Goal: Task Accomplishment & Management: Complete application form

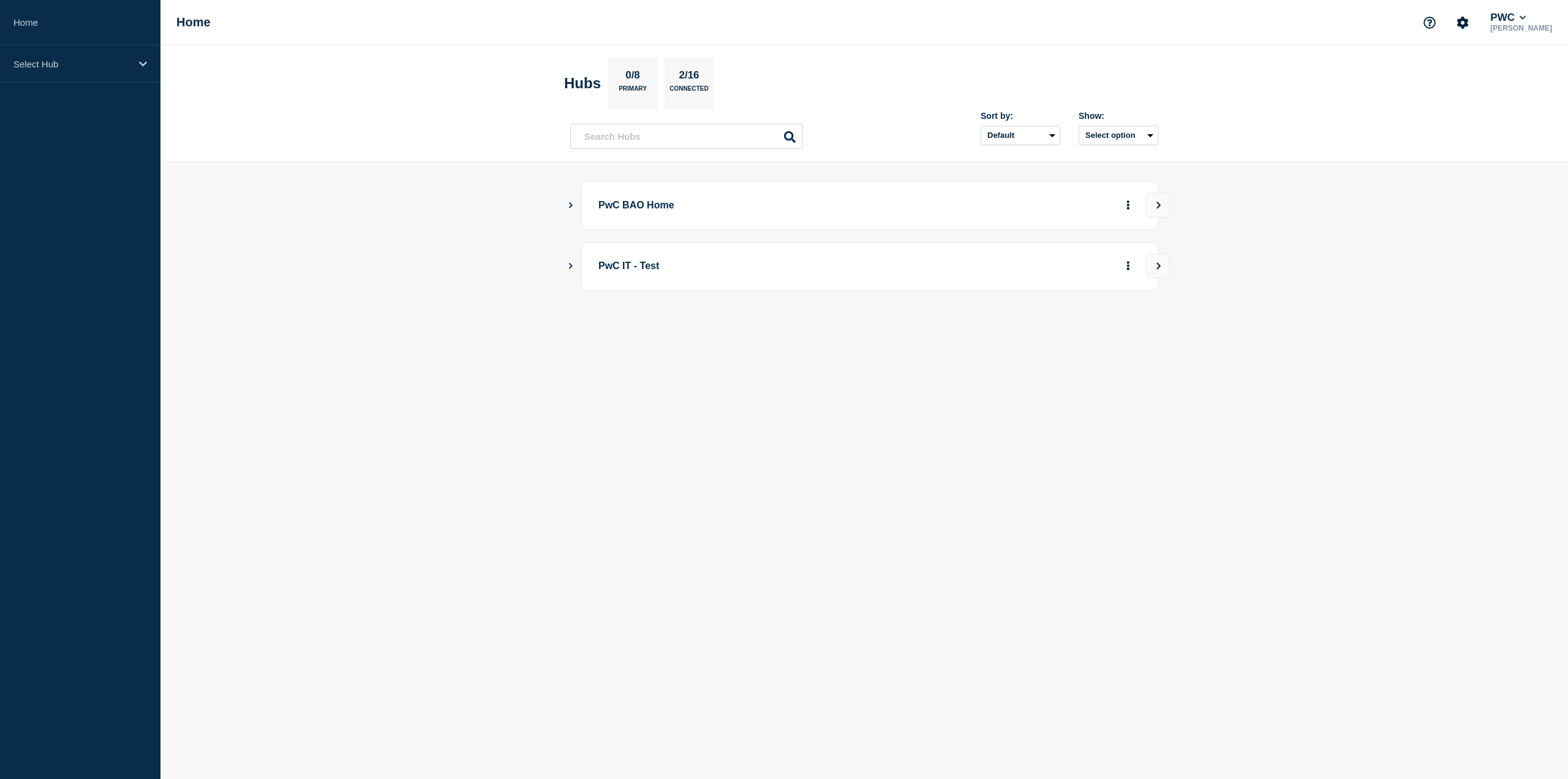
click at [569, 200] on main "PwC BAO Home PwC IT - Test" at bounding box center [865, 256] width 1408 height 190
click at [571, 207] on icon "Show Connected Hubs" at bounding box center [571, 205] width 8 height 6
drag, startPoint x: 1100, startPoint y: 264, endPoint x: 1112, endPoint y: 270, distance: 13.4
click at [1100, 264] on button "See overview" at bounding box center [1086, 267] width 65 height 25
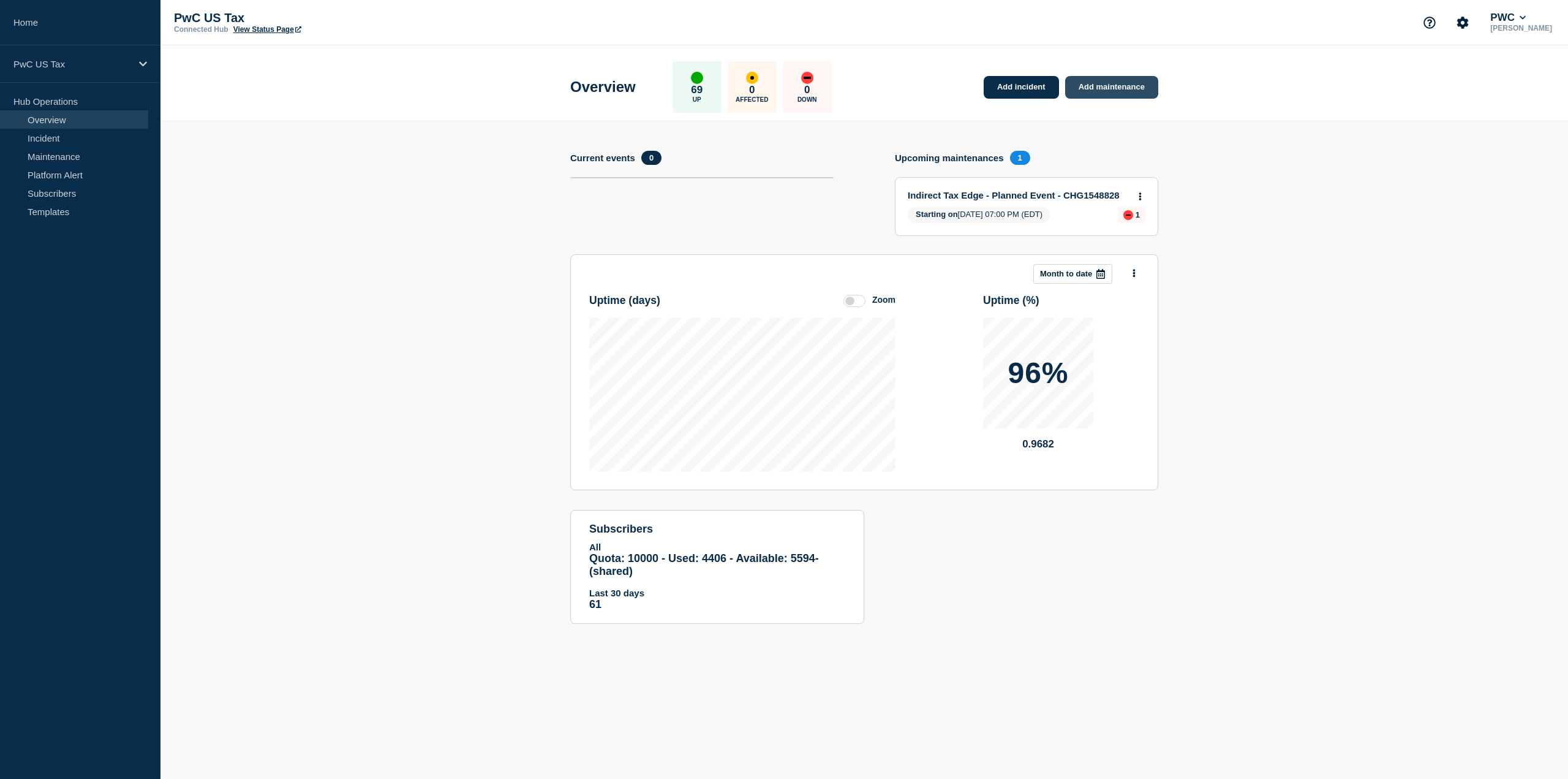
click at [1131, 96] on link "Add maintenance" at bounding box center [1112, 87] width 93 height 23
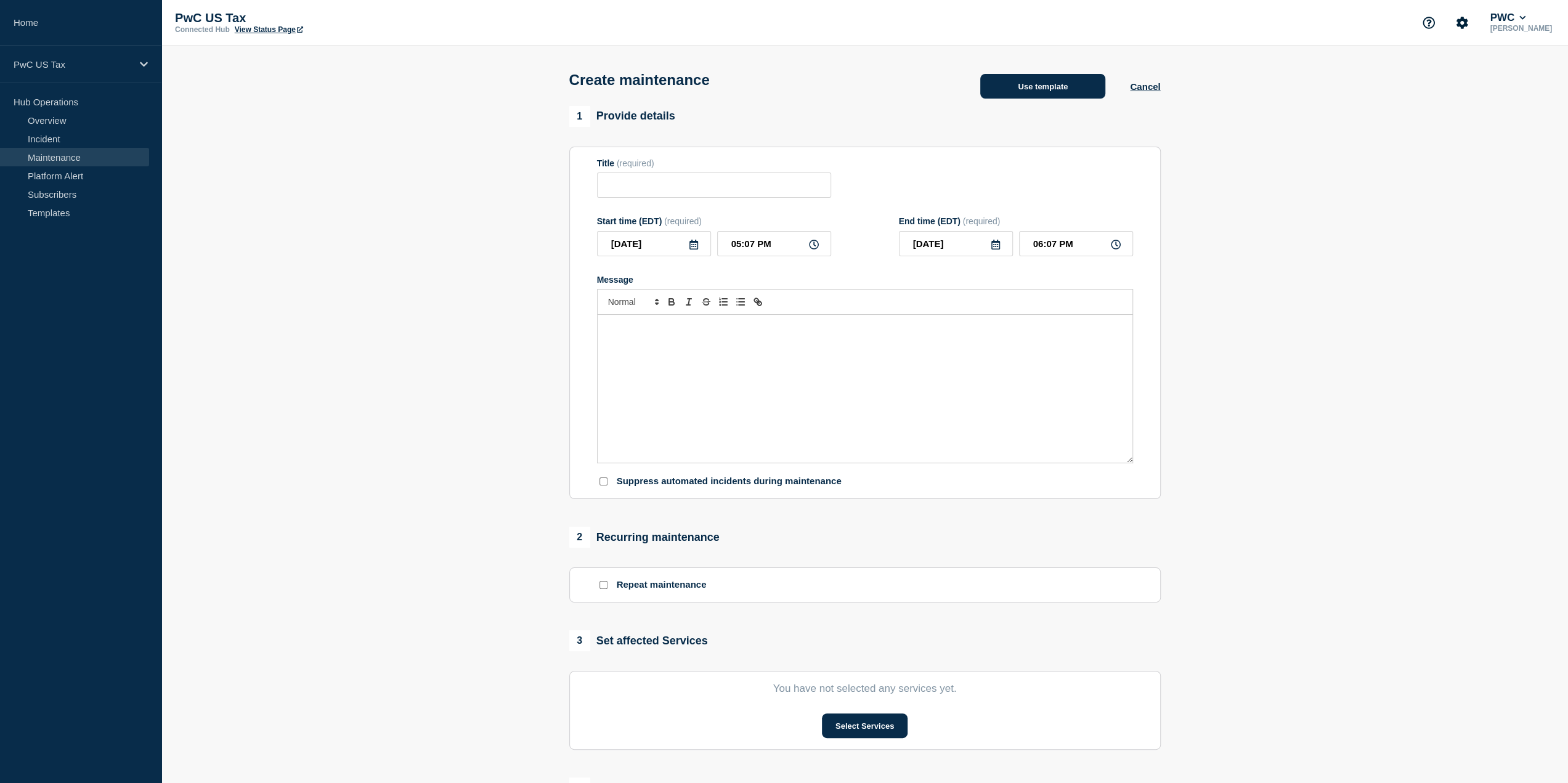
click at [1050, 91] on button "Use template" at bounding box center [1043, 87] width 125 height 25
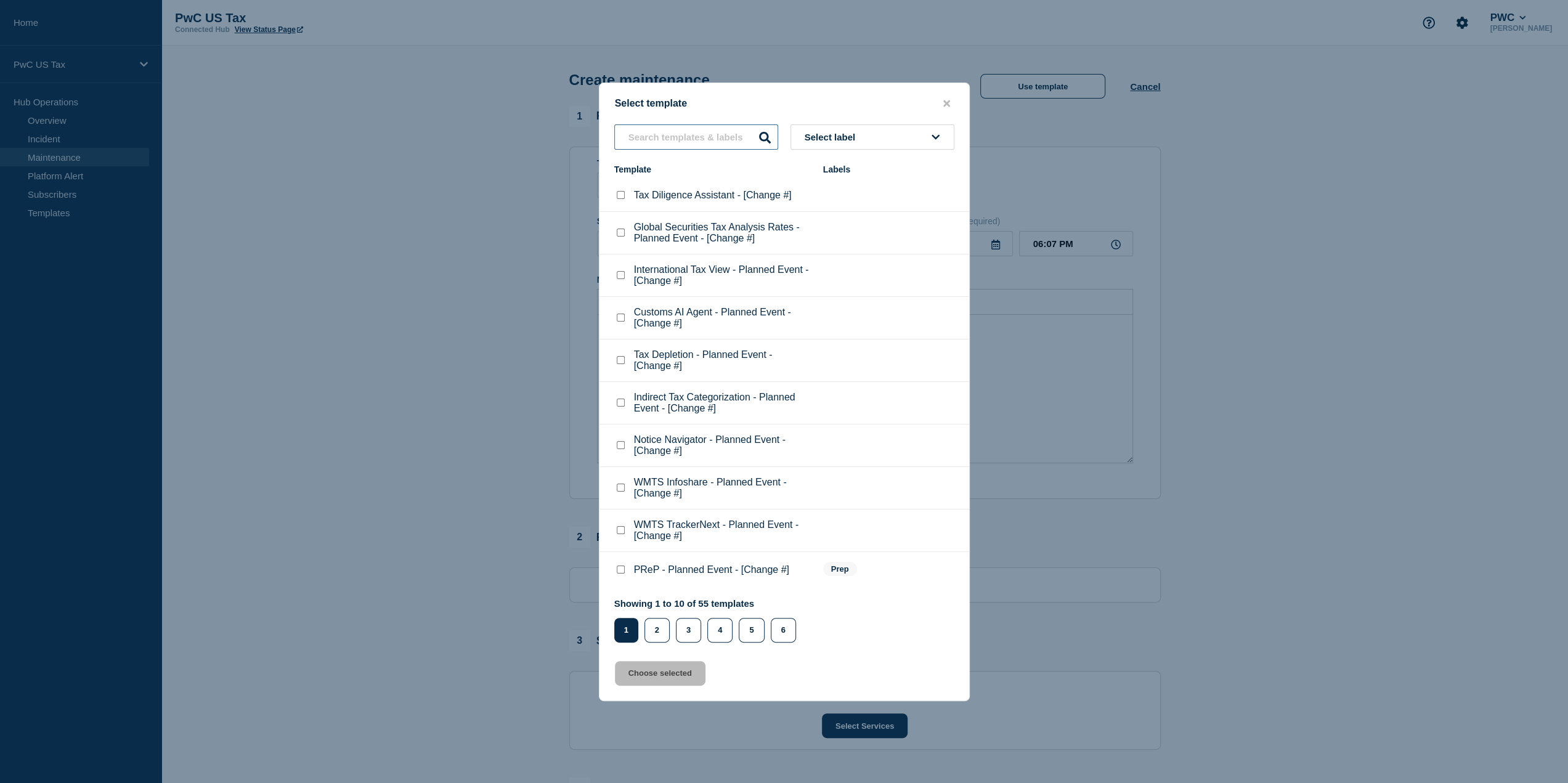
click at [694, 133] on input "text" at bounding box center [696, 137] width 164 height 25
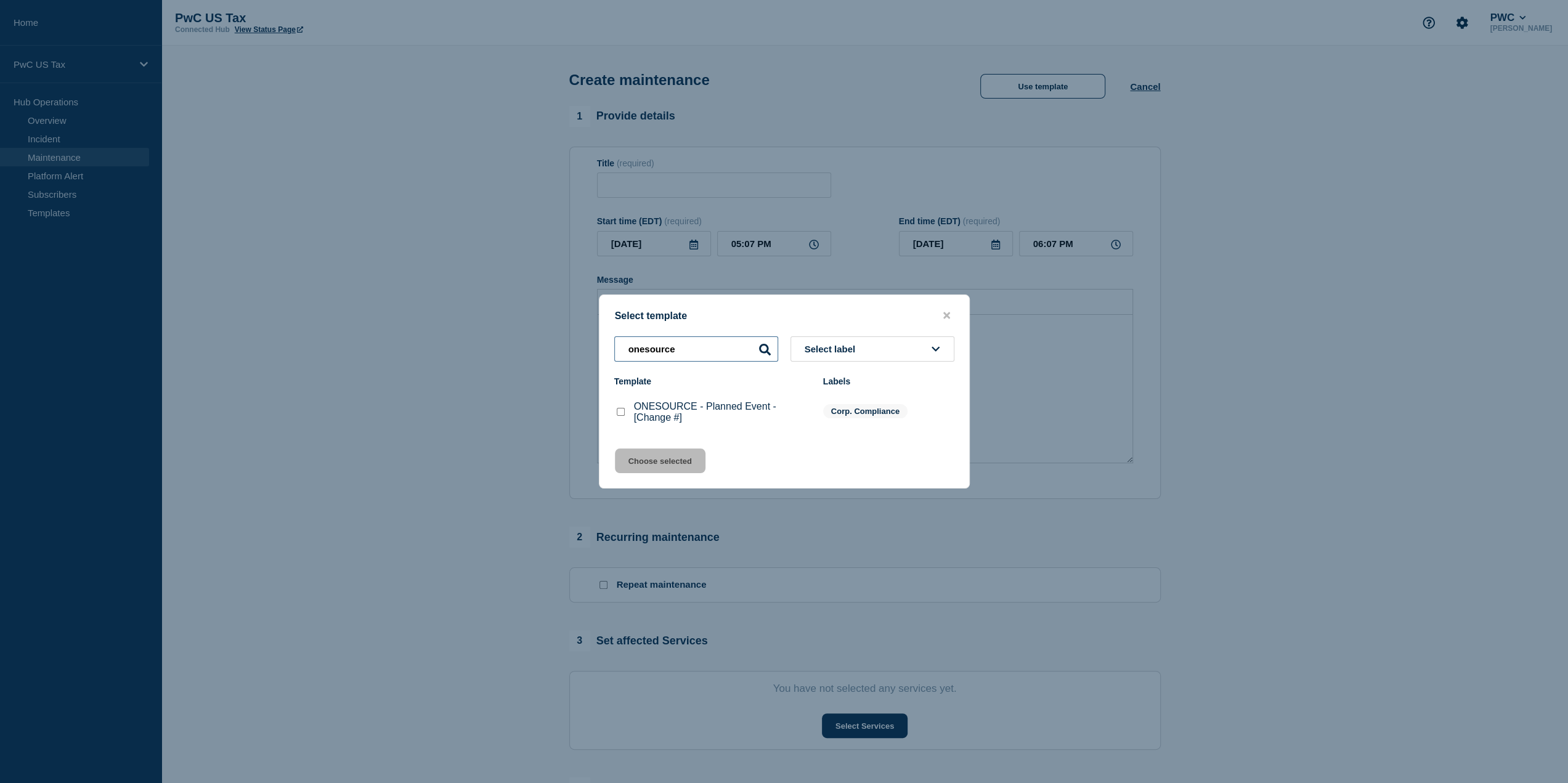
type input "onesource"
click at [619, 415] on checkbox"] "ONESOURCE - Planned Event - [Change #] checkbox" at bounding box center [620, 411] width 8 height 8
checkbox checkbox"] "true"
click at [660, 459] on button "Choose selected" at bounding box center [660, 461] width 91 height 25
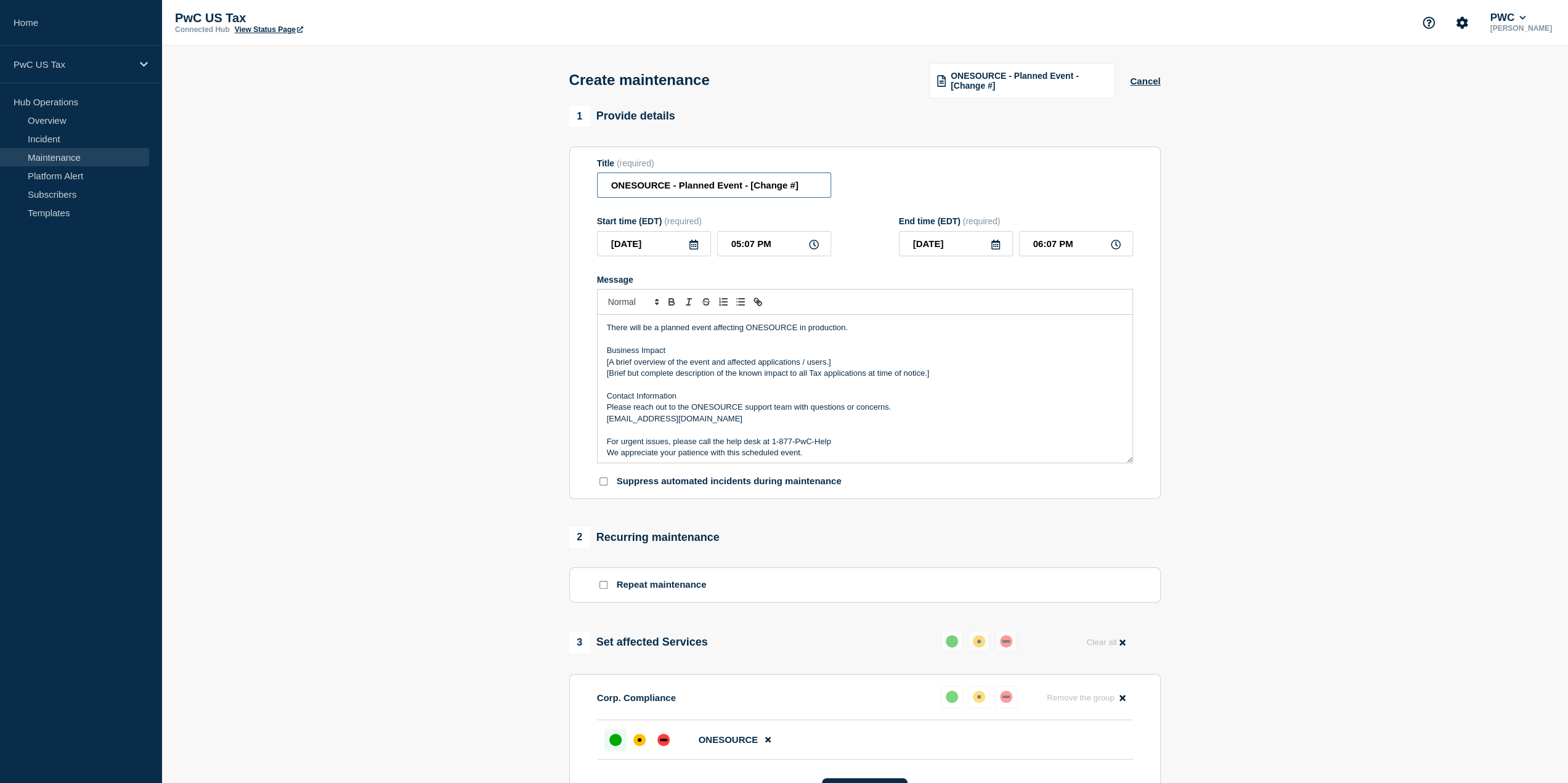
drag, startPoint x: 741, startPoint y: 186, endPoint x: 905, endPoint y: 177, distance: 164.2
click at [905, 177] on div "Title (required) ONESOURCE - Planned Event - [Change #]" at bounding box center [865, 178] width 536 height 40
type input "ONESOURCE - Planned Event"
click at [897, 188] on div "Title (required) ONESOURCE - Planned Event" at bounding box center [865, 178] width 536 height 40
click at [695, 250] on icon at bounding box center [693, 244] width 10 height 10
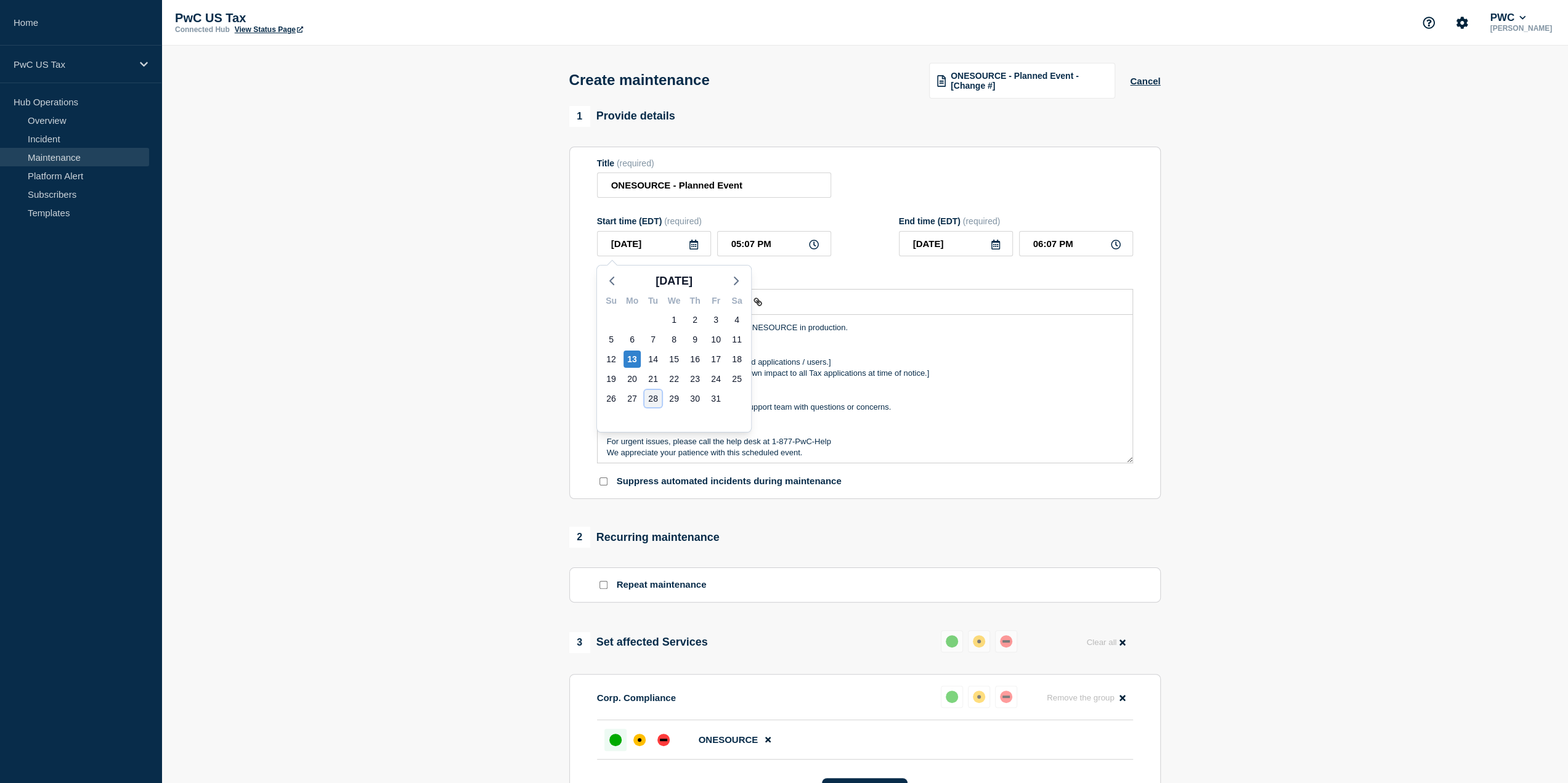
click at [656, 398] on div "28" at bounding box center [653, 399] width 17 height 17
type input "[DATE]"
click at [767, 244] on input "05:07 PM" at bounding box center [774, 244] width 114 height 25
click at [727, 244] on input "05:07 PM" at bounding box center [774, 244] width 114 height 25
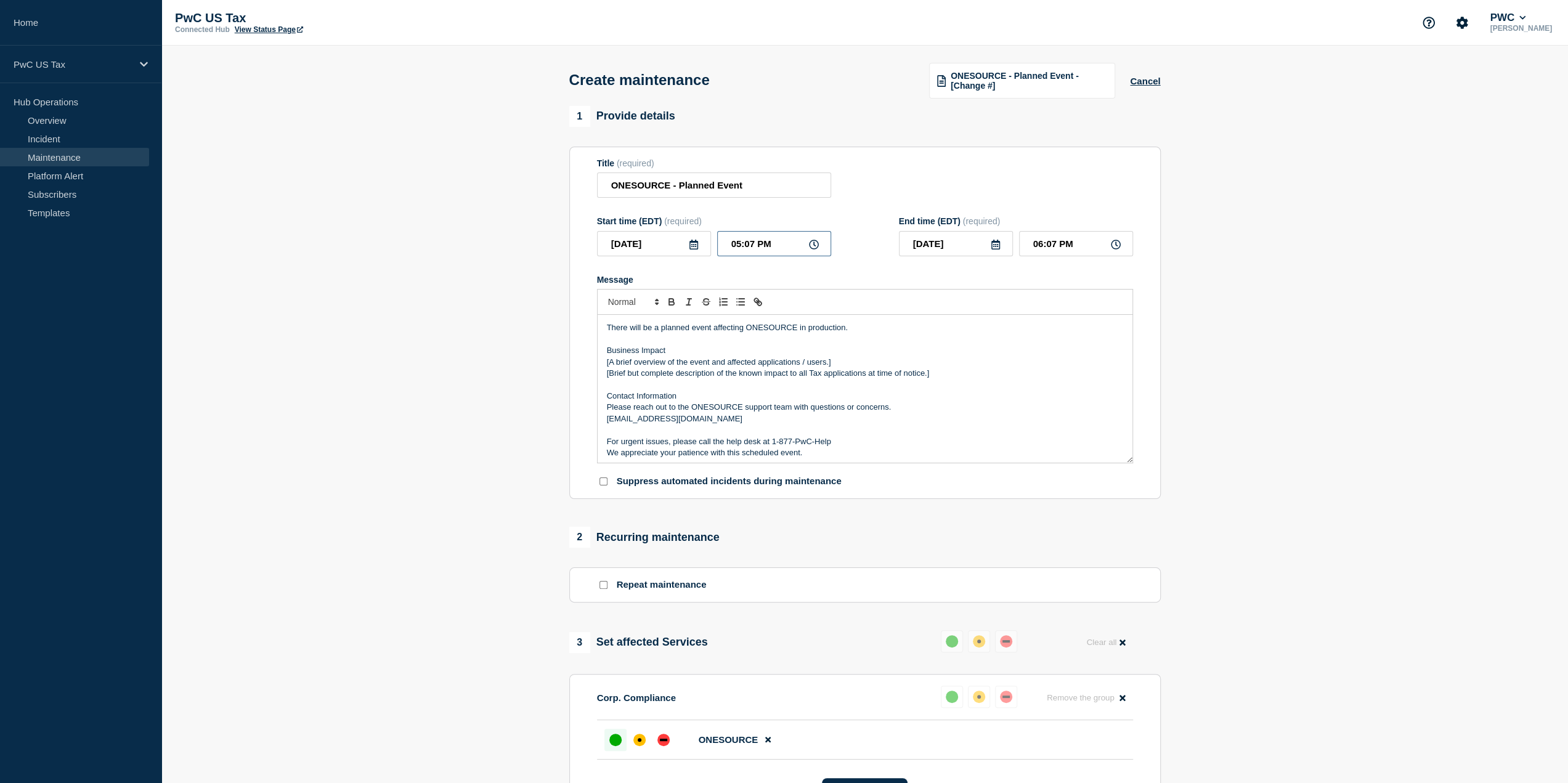
type input "01:07 PM"
type input "02:07 PM"
type input "01:00 PM"
type input "02:00 PM"
type input "01:00 AM"
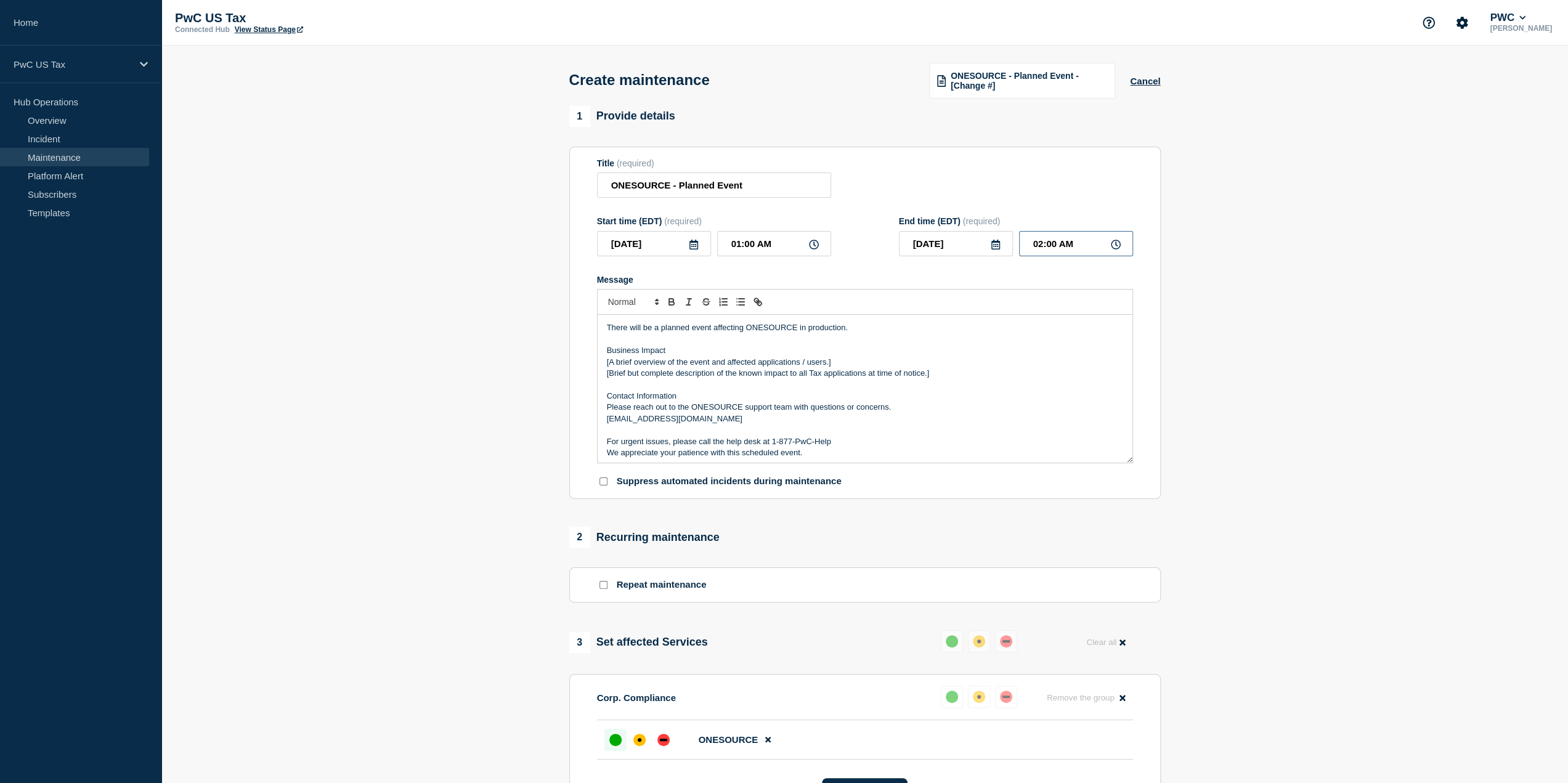
click at [1036, 247] on input "02:00 AM" at bounding box center [1076, 244] width 114 height 25
type input "05:00 AM"
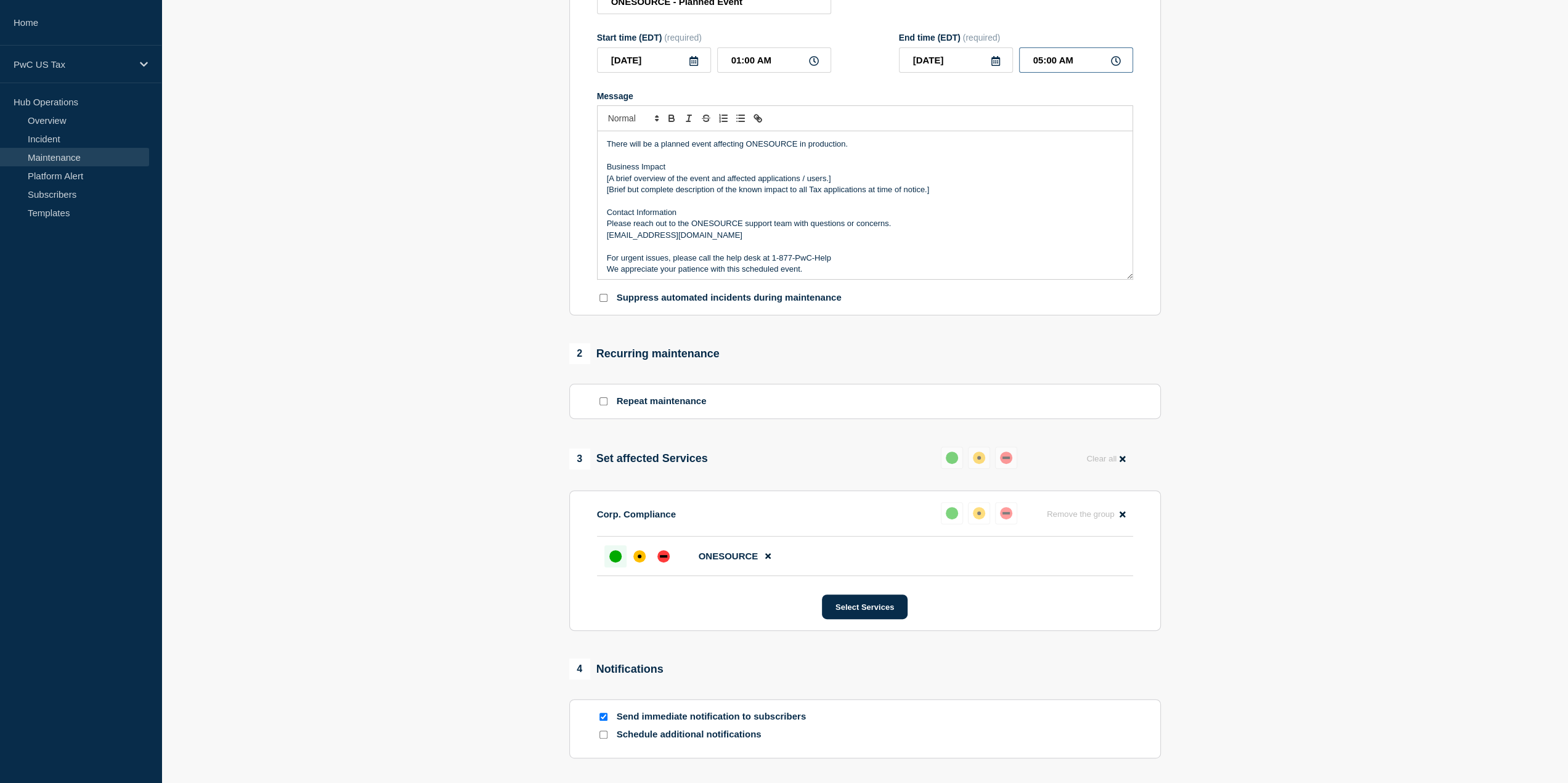
scroll to position [185, 0]
click at [799, 144] on p "There will be a planned event affecting ONESOURCE in production." at bounding box center [864, 143] width 516 height 11
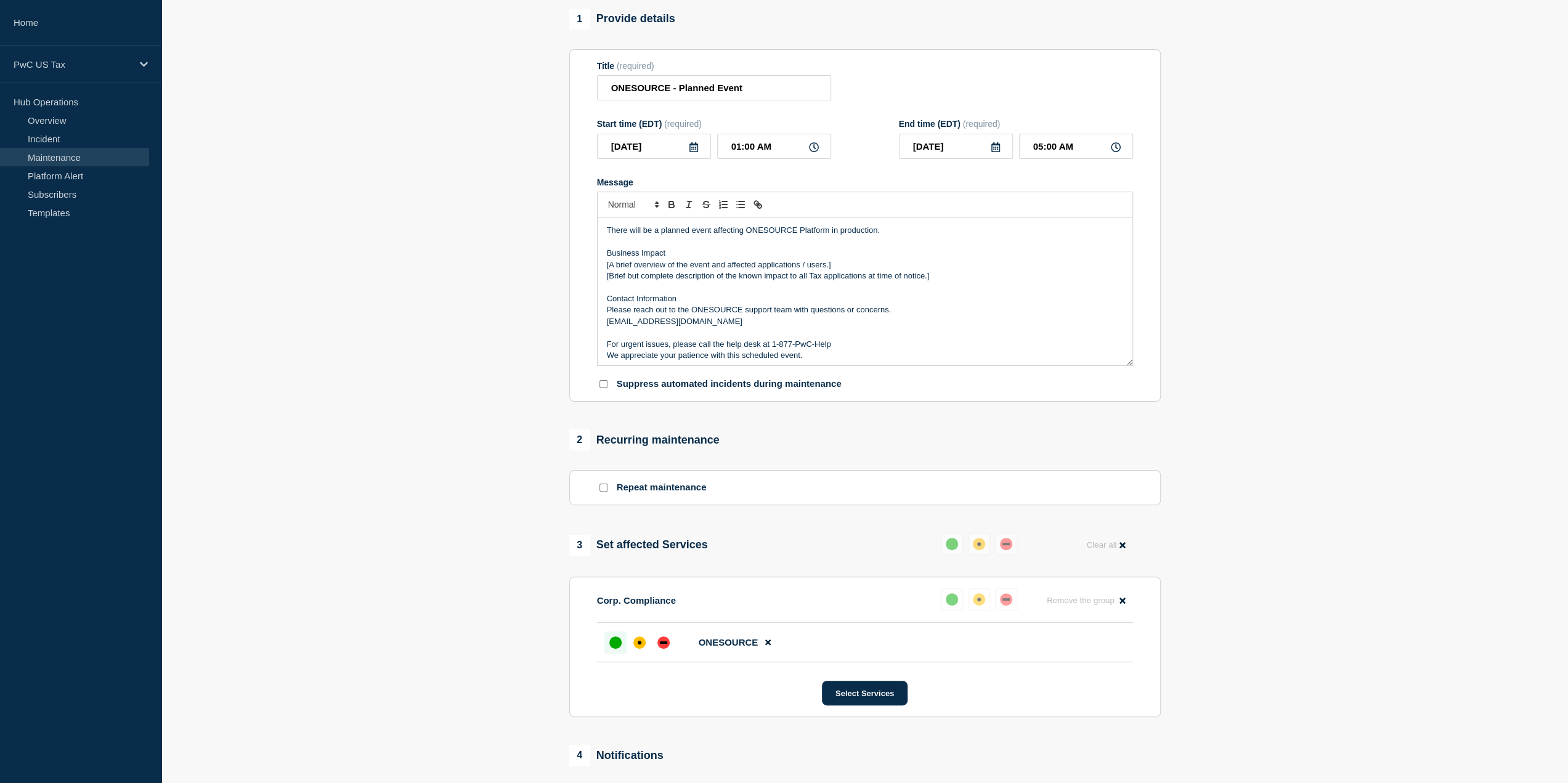
scroll to position [0, 0]
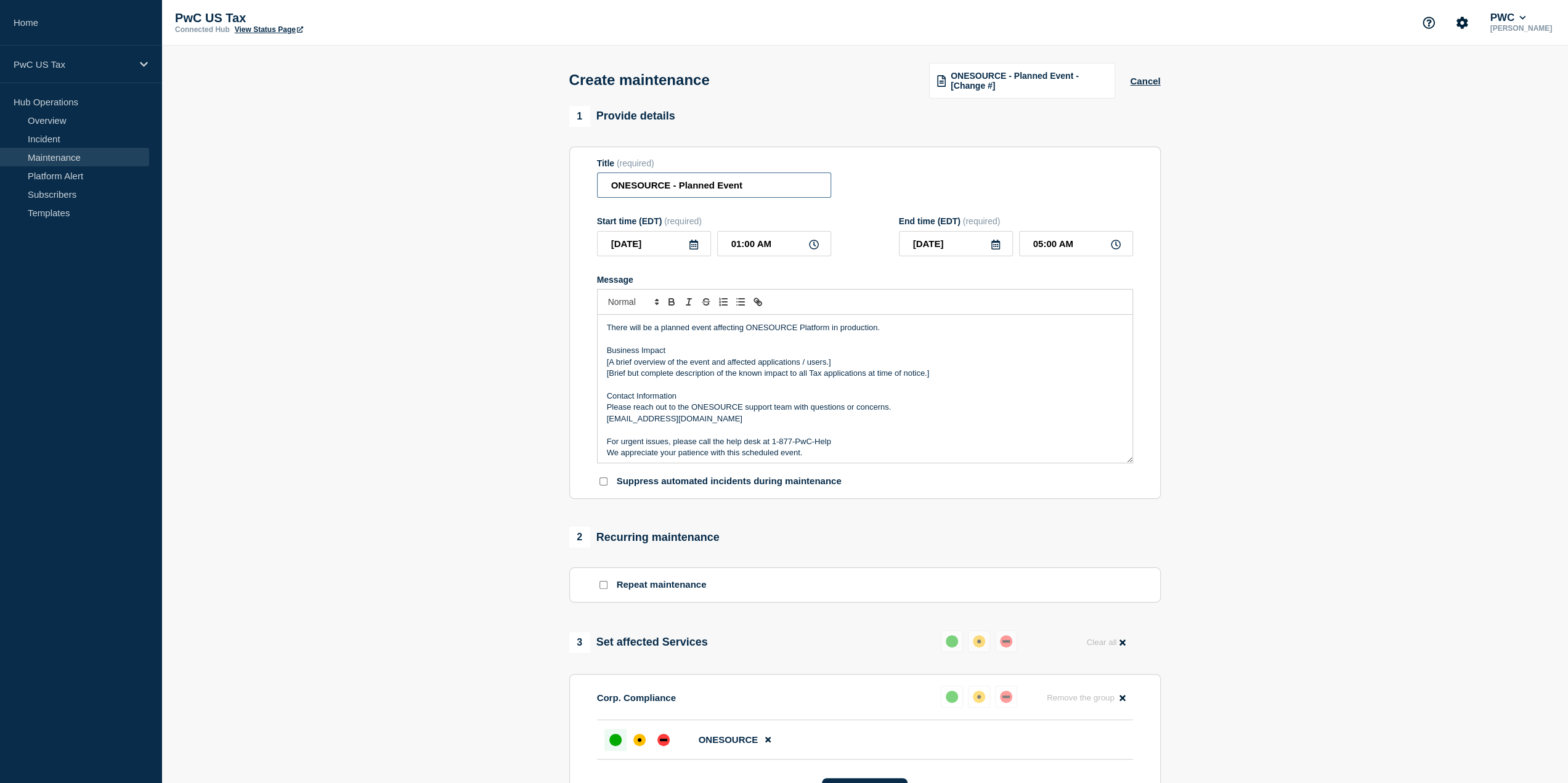
click at [747, 191] on input "ONESOURCE - Planned Event" at bounding box center [714, 185] width 234 height 25
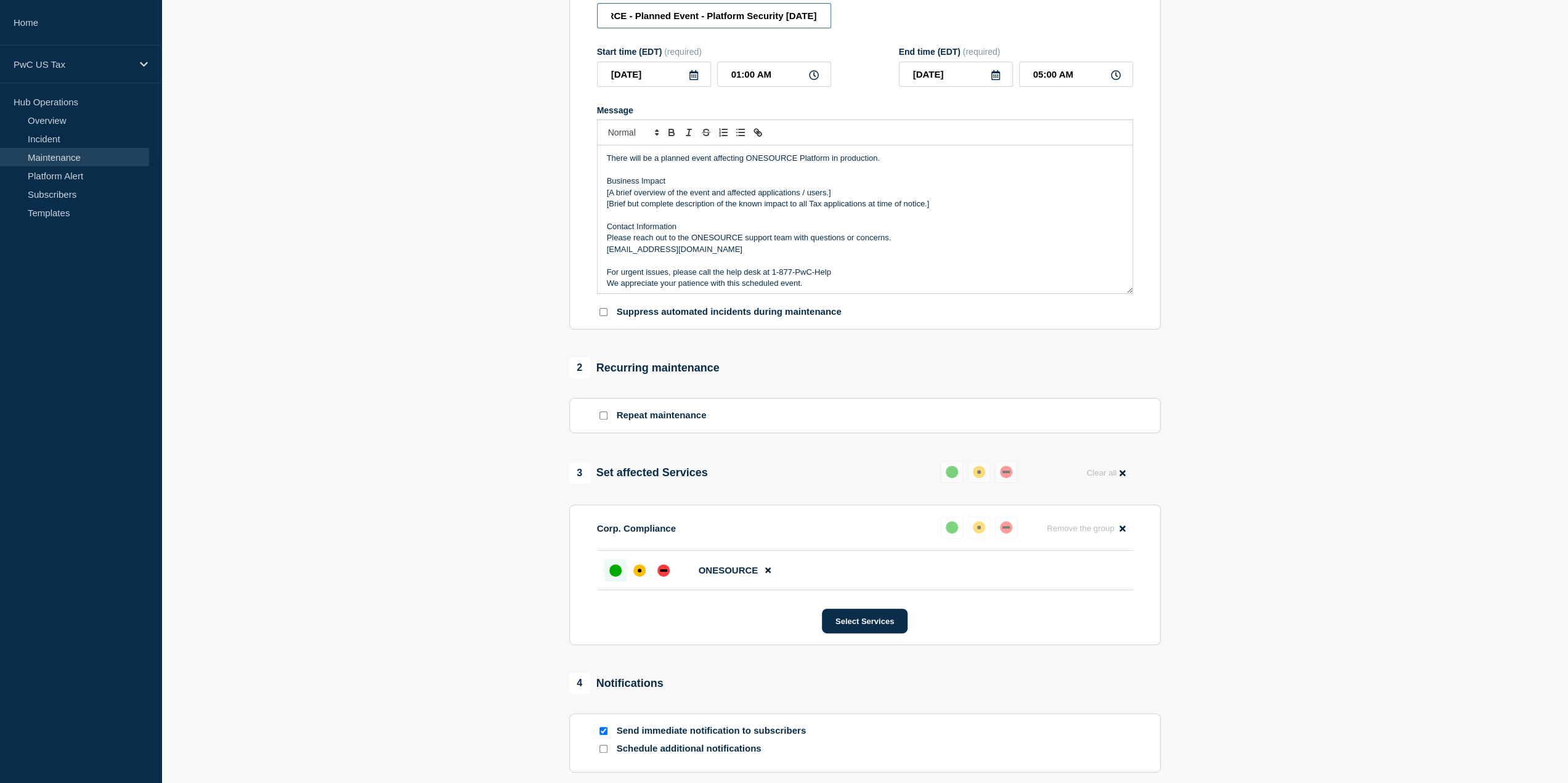
scroll to position [185, 0]
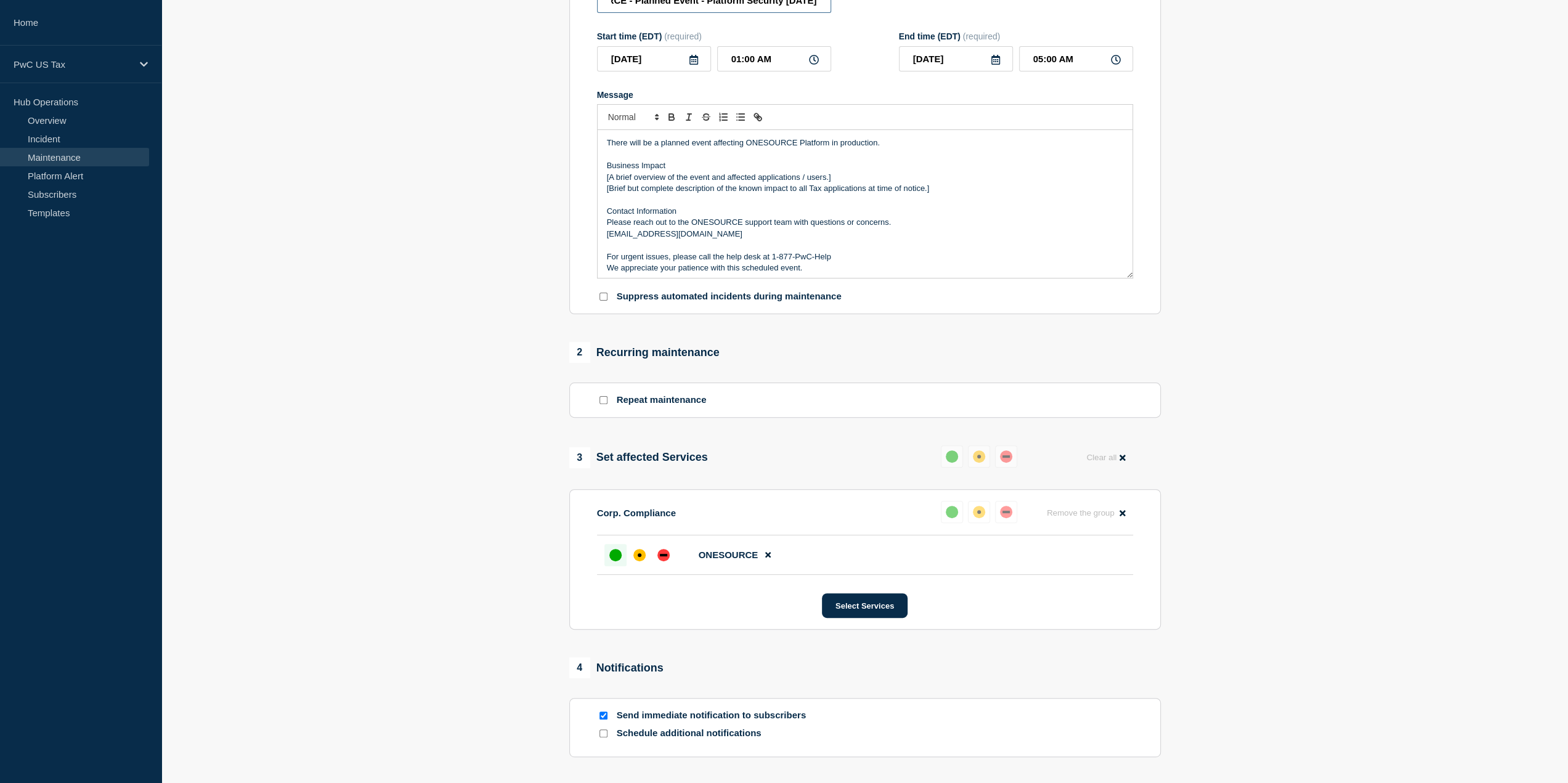
type input "ONESOURCE - Planned Event - Platform Security [DATE]"
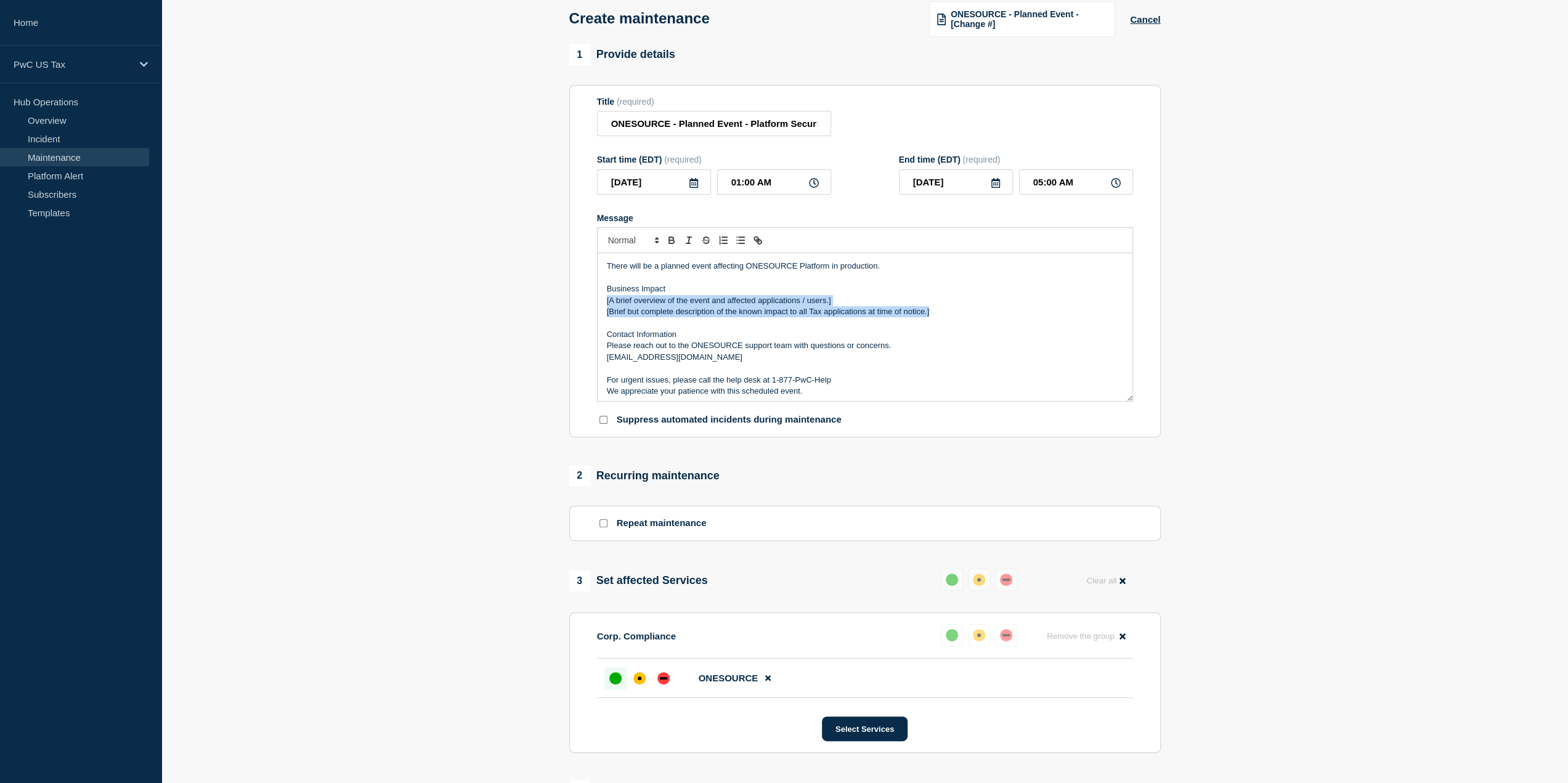
drag, startPoint x: 946, startPoint y: 316, endPoint x: 595, endPoint y: 300, distance: 351.4
click at [595, 300] on section "Title (required) ONESOURCE - Planned Event - Platform Security [DATE] Start tim…" at bounding box center [865, 262] width 592 height 353
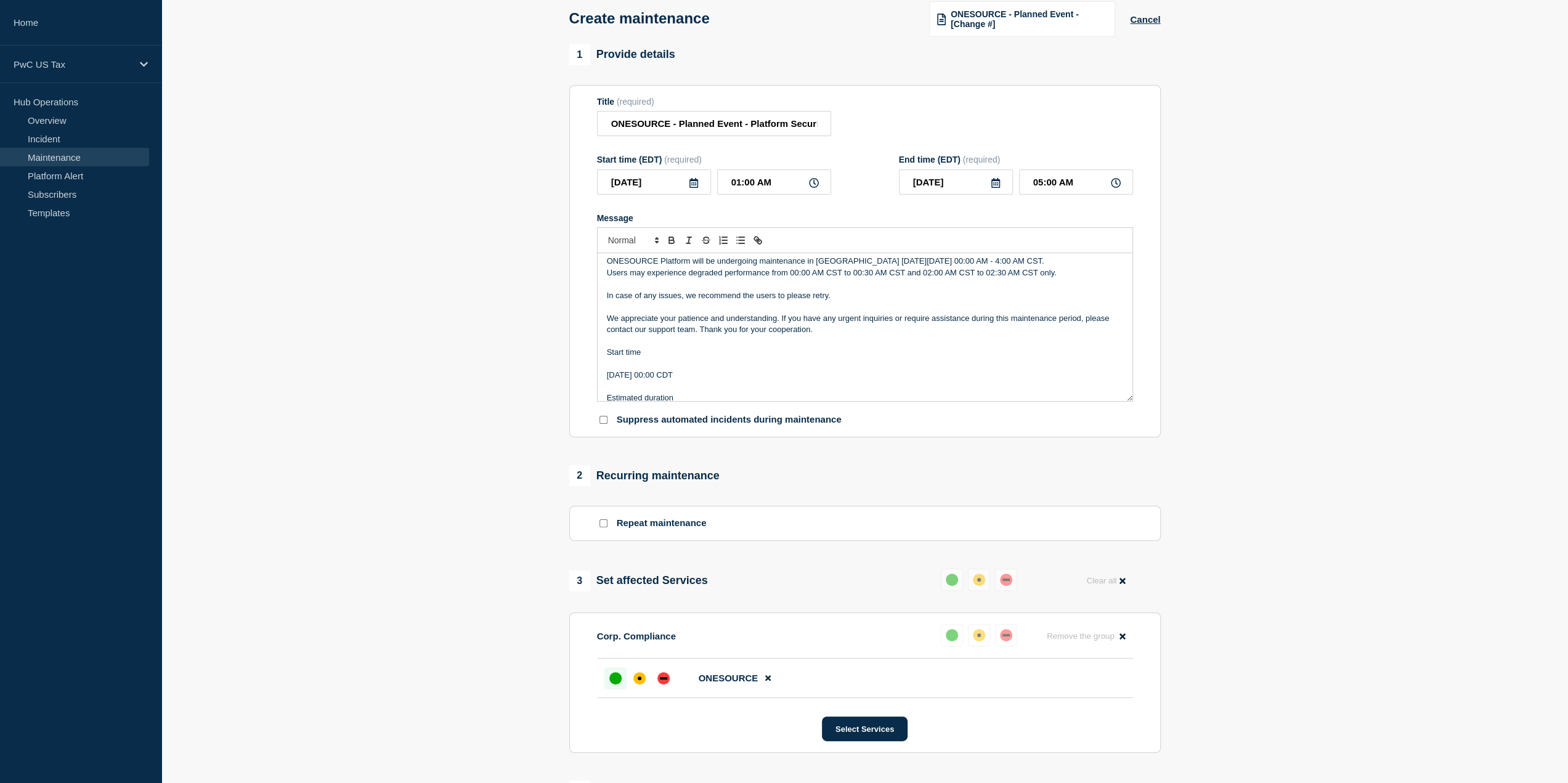
click at [666, 352] on p "Start time" at bounding box center [864, 352] width 516 height 11
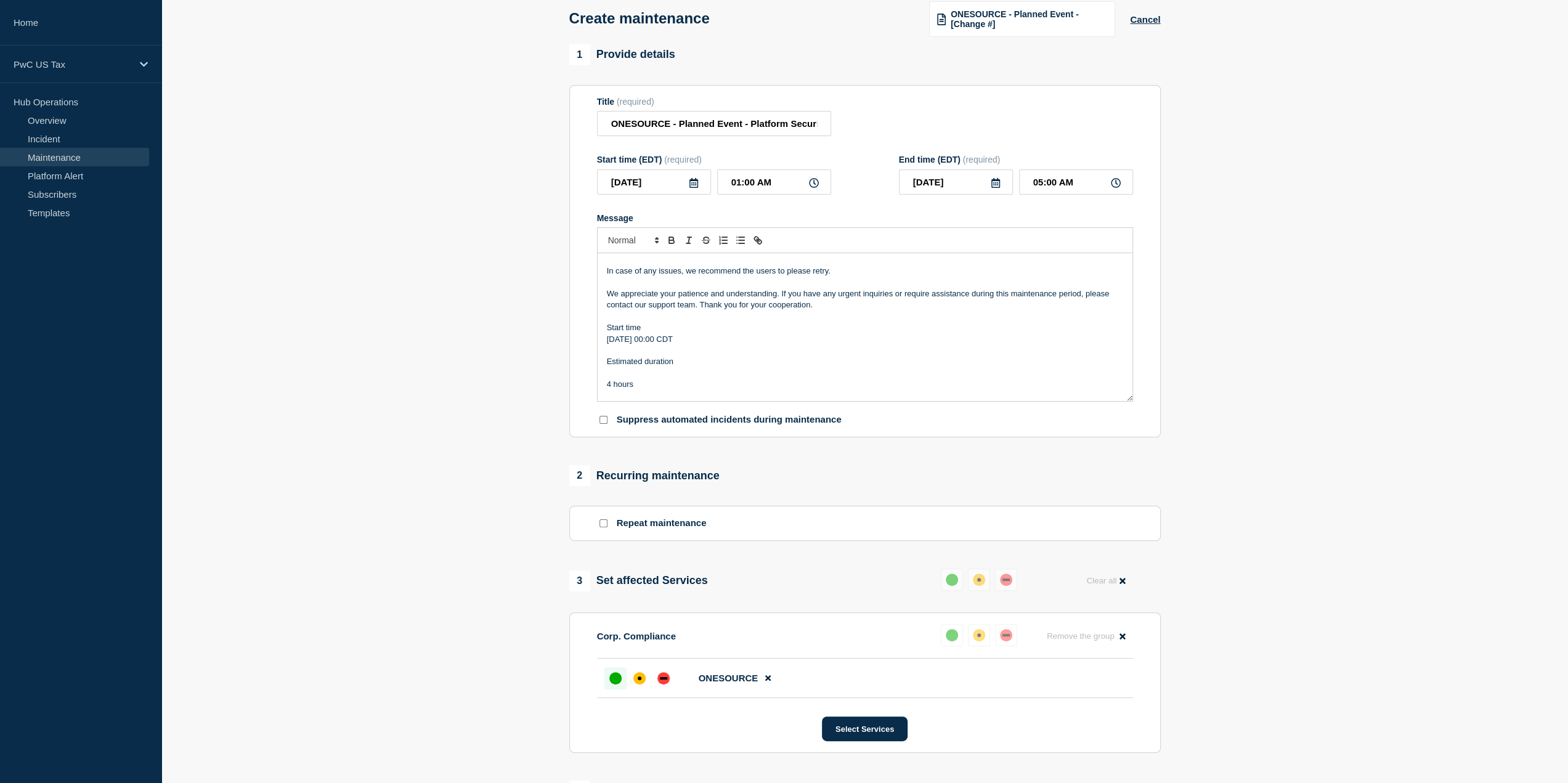
scroll to position [123, 0]
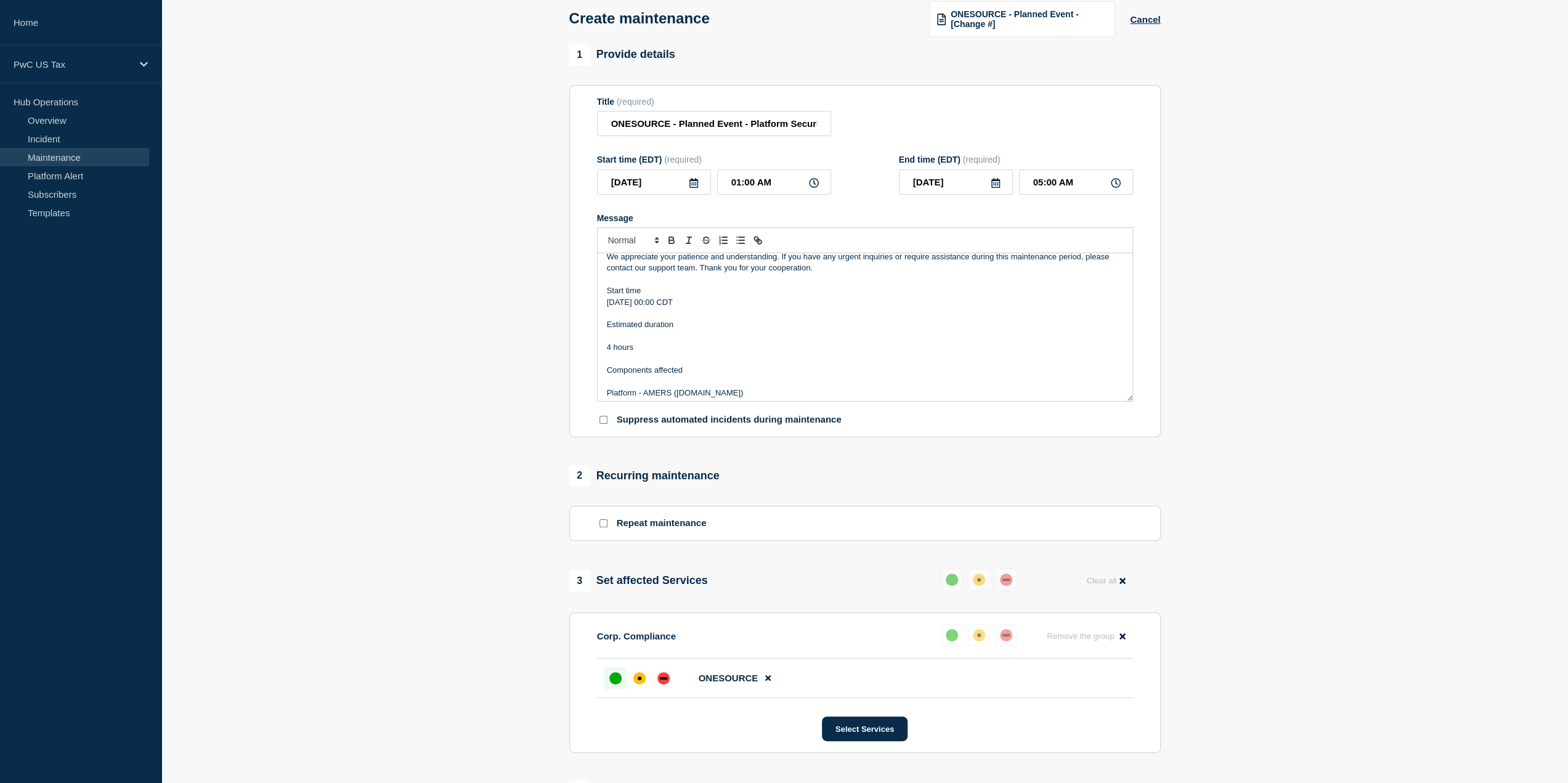
click at [695, 330] on p "Estimated duration" at bounding box center [864, 325] width 516 height 11
click at [692, 360] on p "Components affected" at bounding box center [864, 359] width 516 height 11
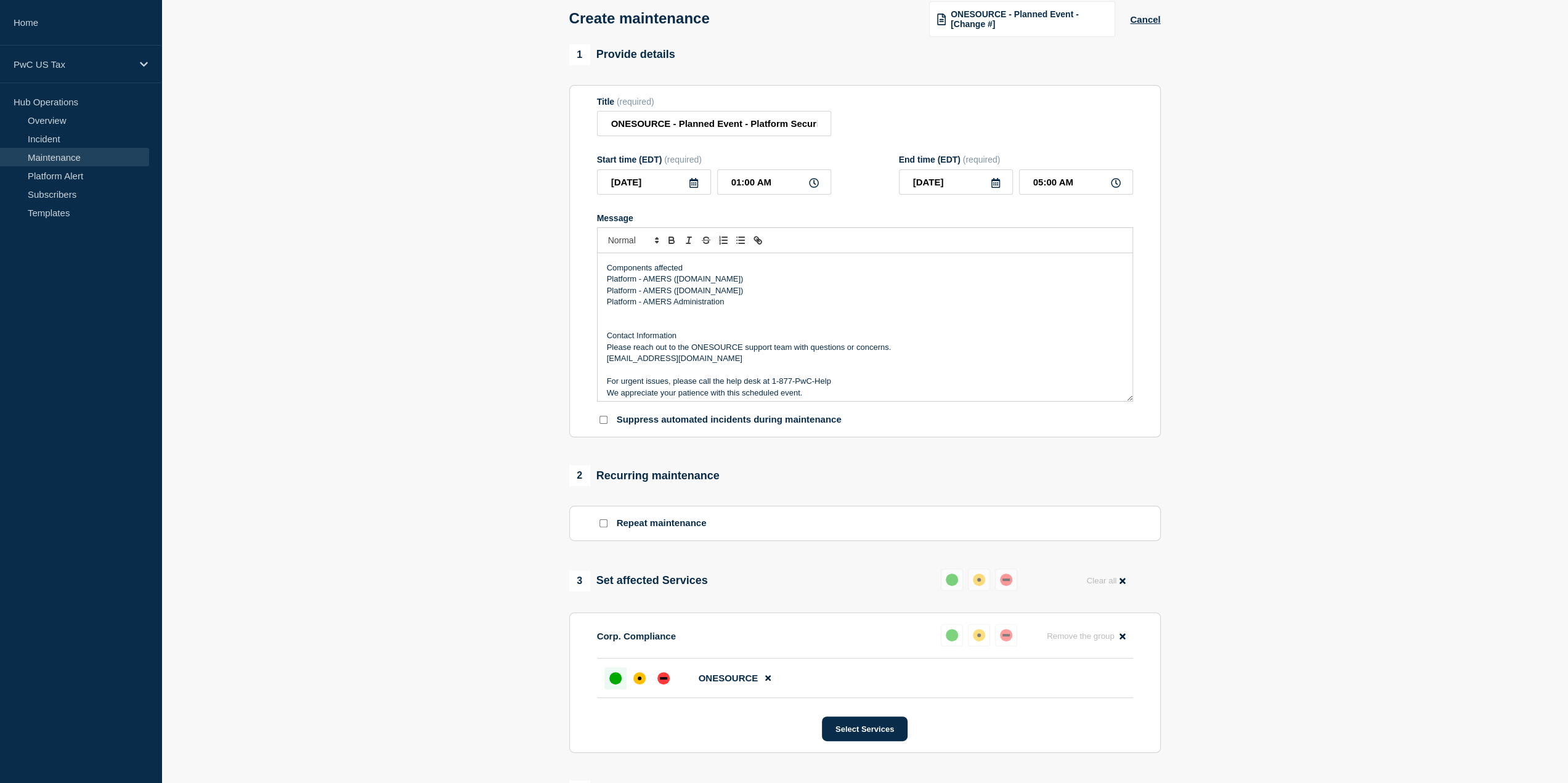
scroll to position [219, 0]
click at [880, 312] on p "Message" at bounding box center [864, 308] width 516 height 11
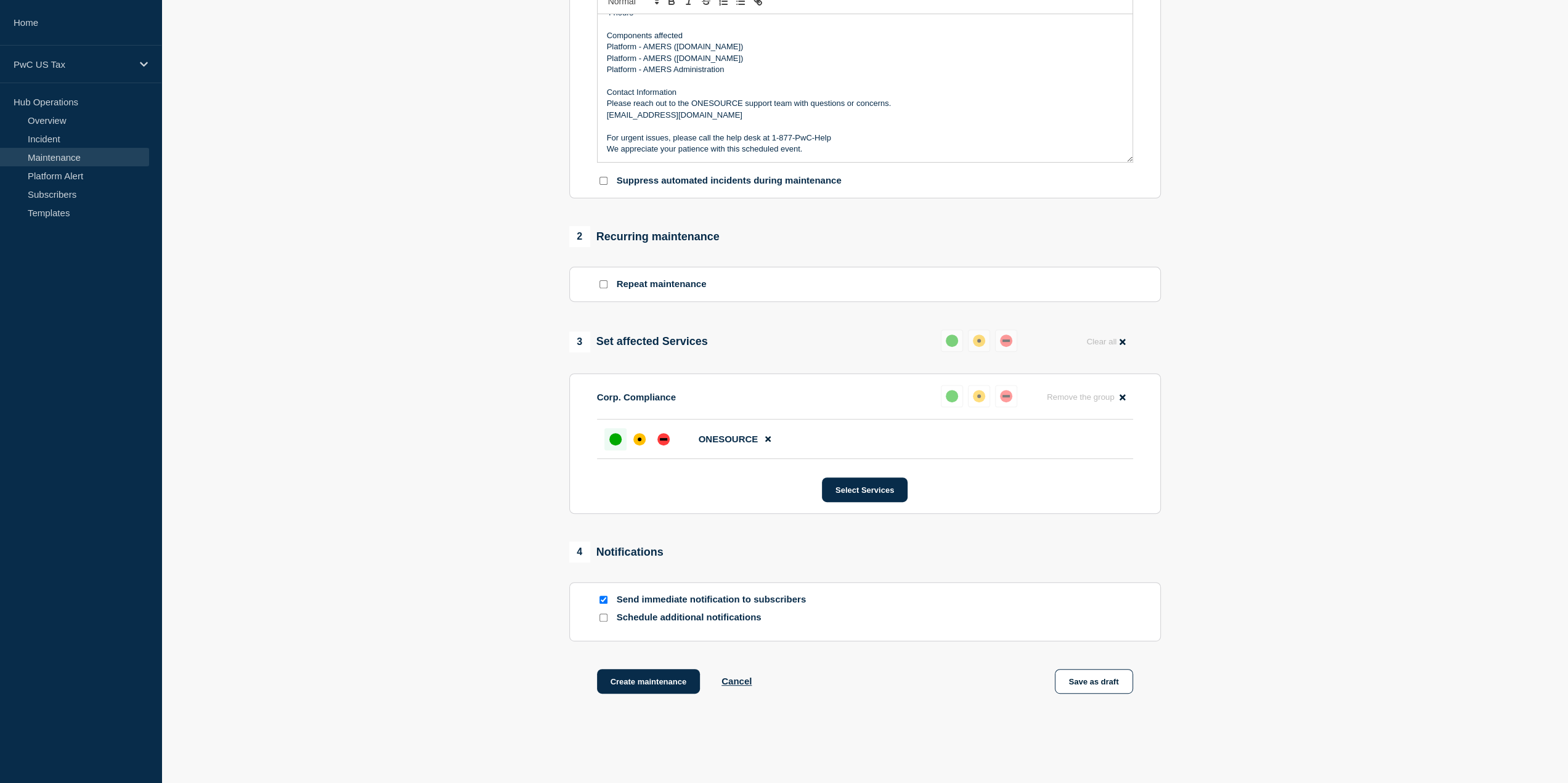
scroll to position [355, 0]
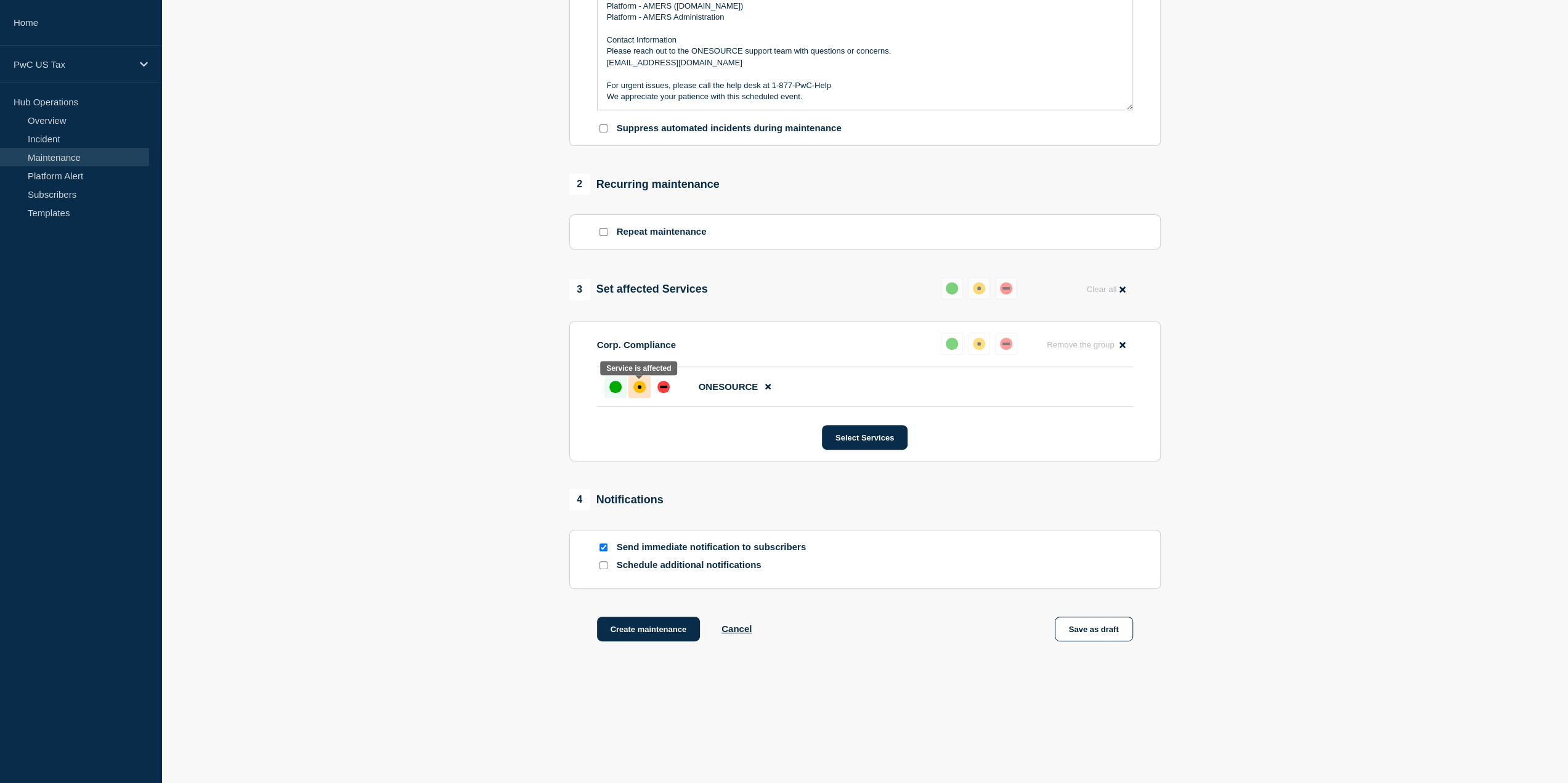
click at [639, 390] on div "affected" at bounding box center [639, 387] width 12 height 12
click at [861, 436] on button "Select Services" at bounding box center [865, 438] width 86 height 25
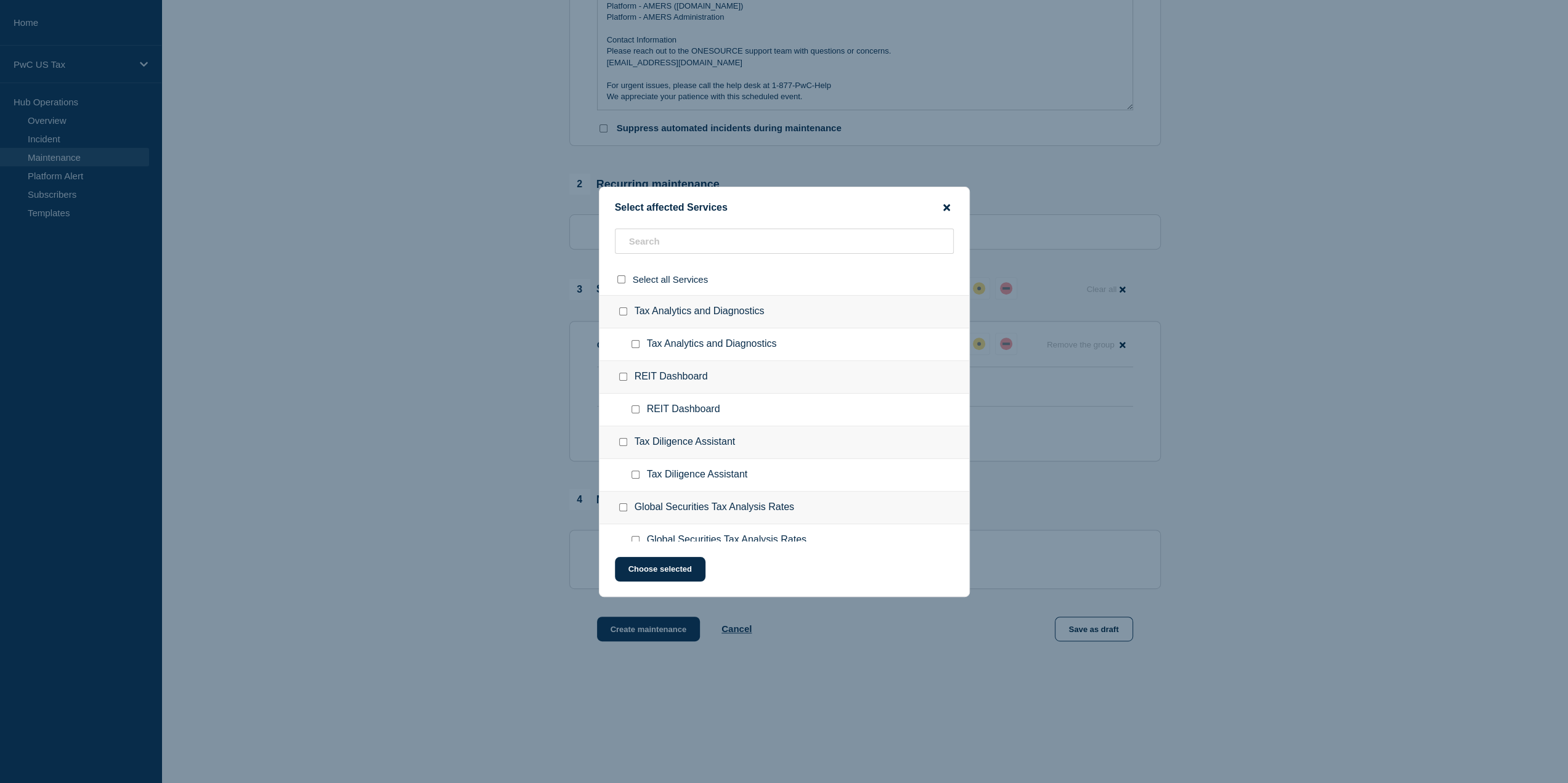
click at [945, 207] on icon "close button" at bounding box center [946, 207] width 7 height 7
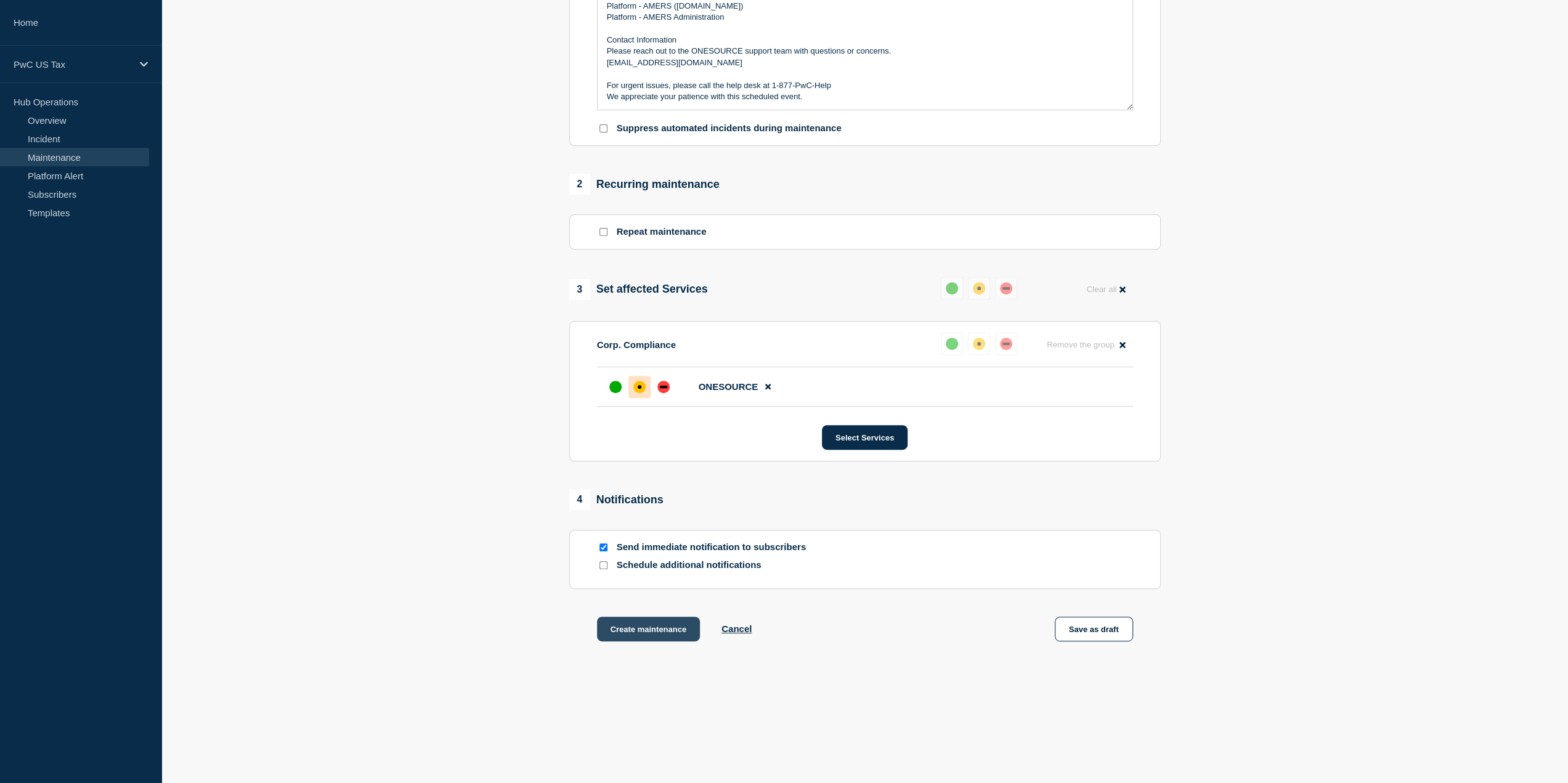
click at [653, 625] on button "Create maintenance" at bounding box center [649, 629] width 104 height 25
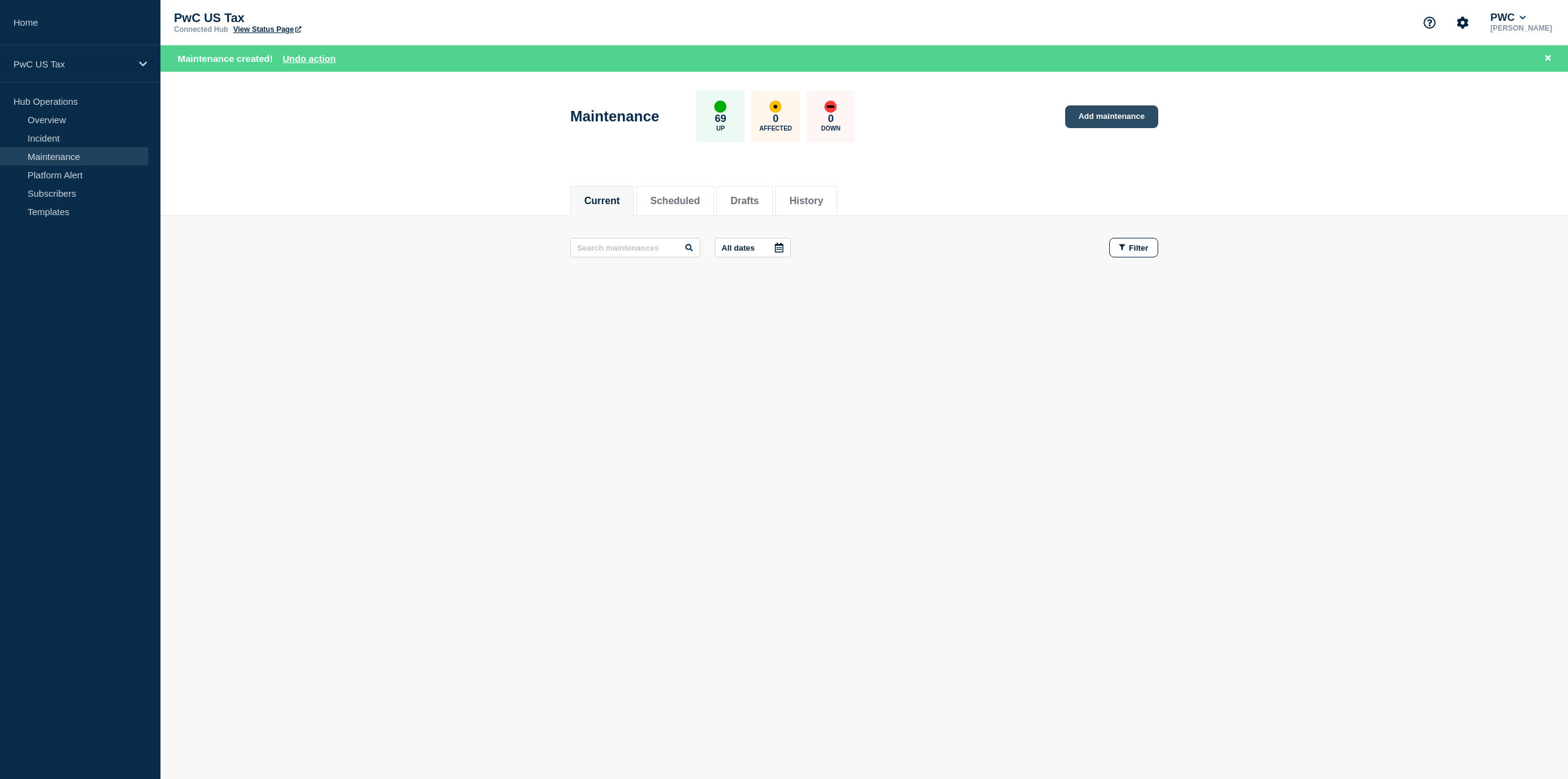
click at [1112, 125] on link "Add maintenance" at bounding box center [1112, 117] width 93 height 23
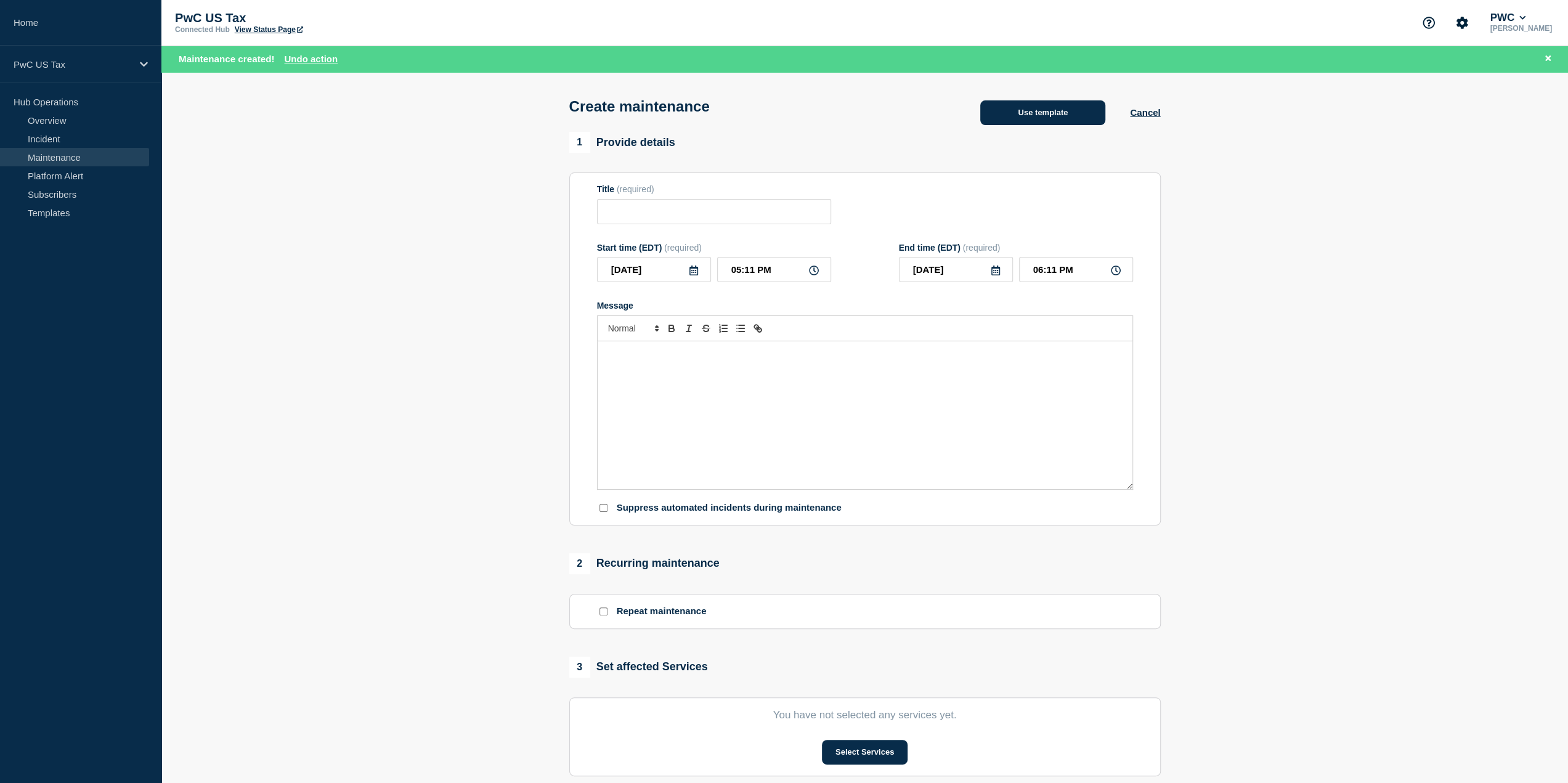
click at [1055, 119] on button "Use template" at bounding box center [1043, 113] width 125 height 25
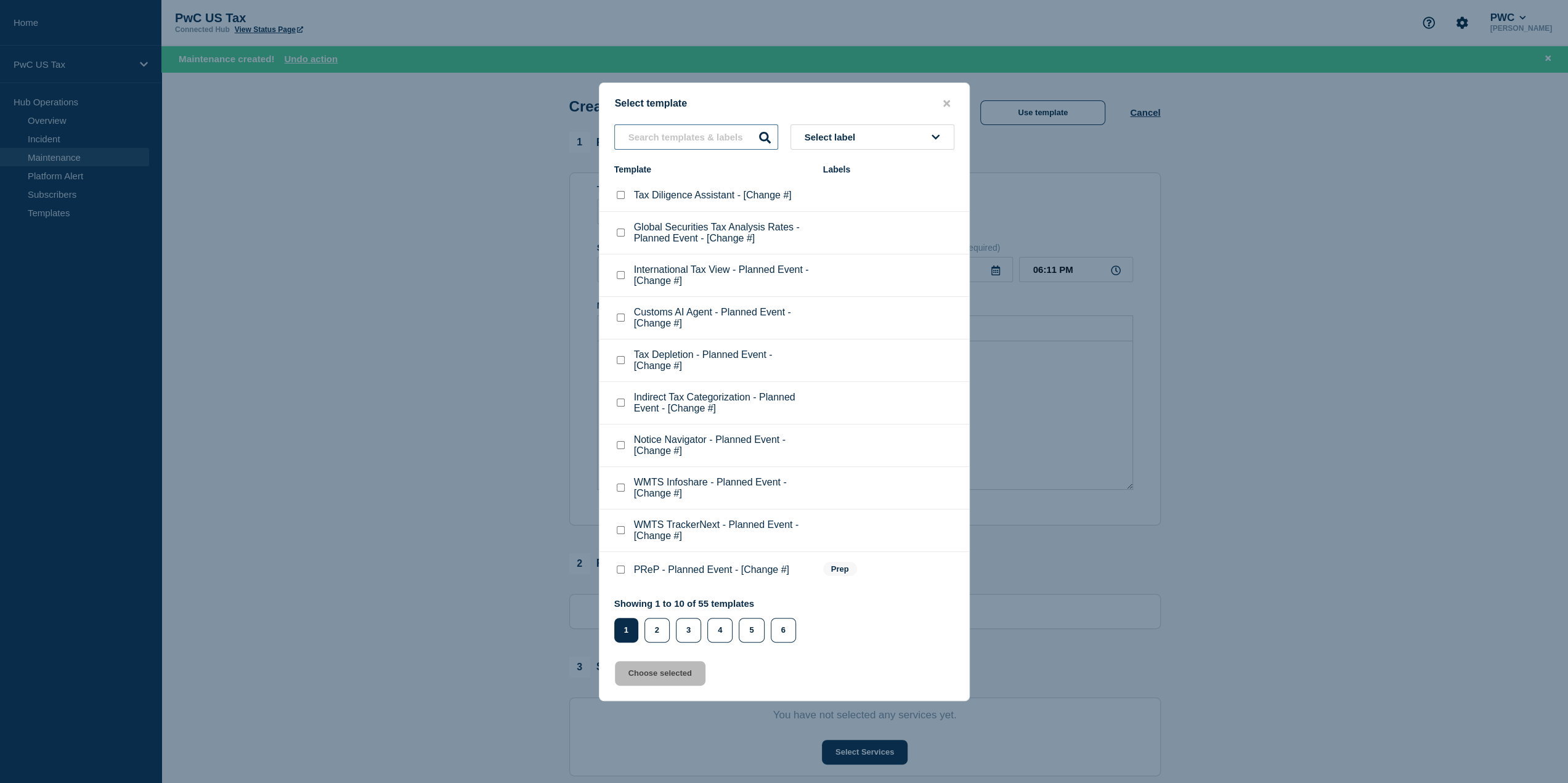
click at [688, 128] on input "text" at bounding box center [696, 137] width 164 height 25
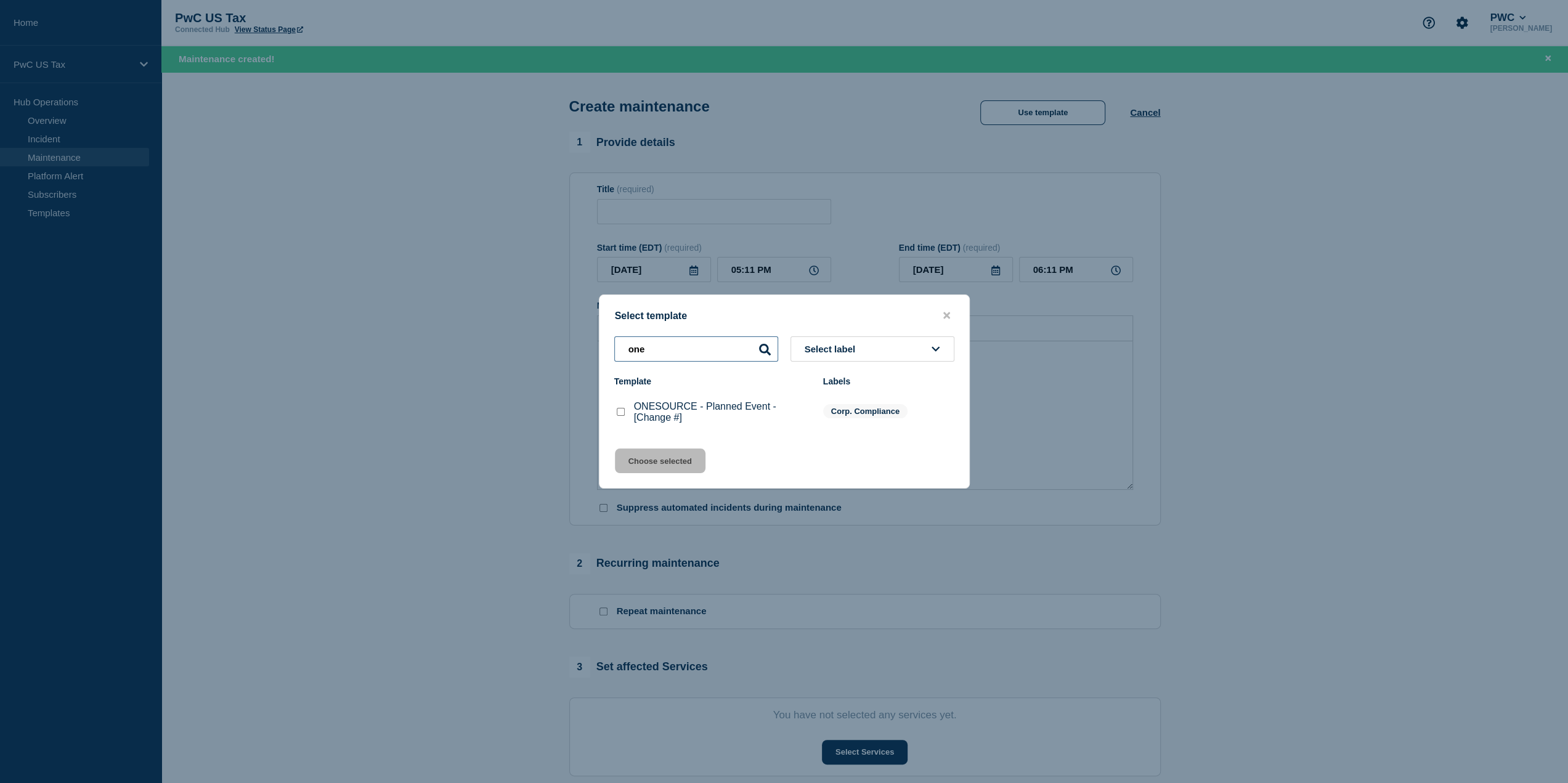
type input "one"
click at [620, 416] on checkbox"] "ONESOURCE - Planned Event - [Change #] checkbox" at bounding box center [620, 411] width 8 height 8
checkbox checkbox"] "true"
click at [657, 456] on button "Choose selected" at bounding box center [660, 461] width 91 height 25
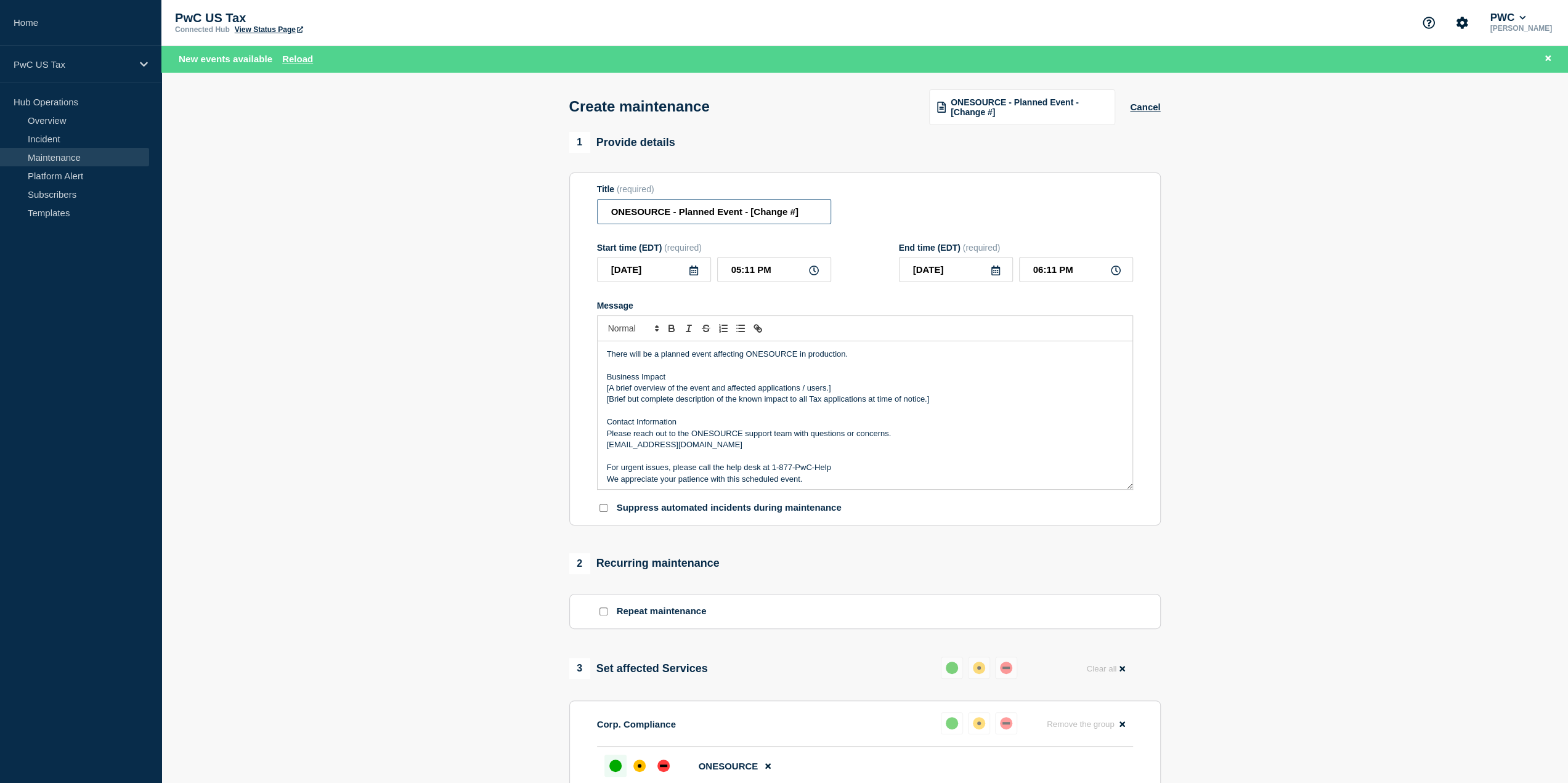
drag, startPoint x: 749, startPoint y: 215, endPoint x: 846, endPoint y: 208, distance: 97.3
click at [846, 208] on div "Title (required) ONESOURCE - Planned Event - [Change #]" at bounding box center [865, 204] width 536 height 40
paste input "Database"
type input "ONESOURCE - Planned Event - Database [DATE]"
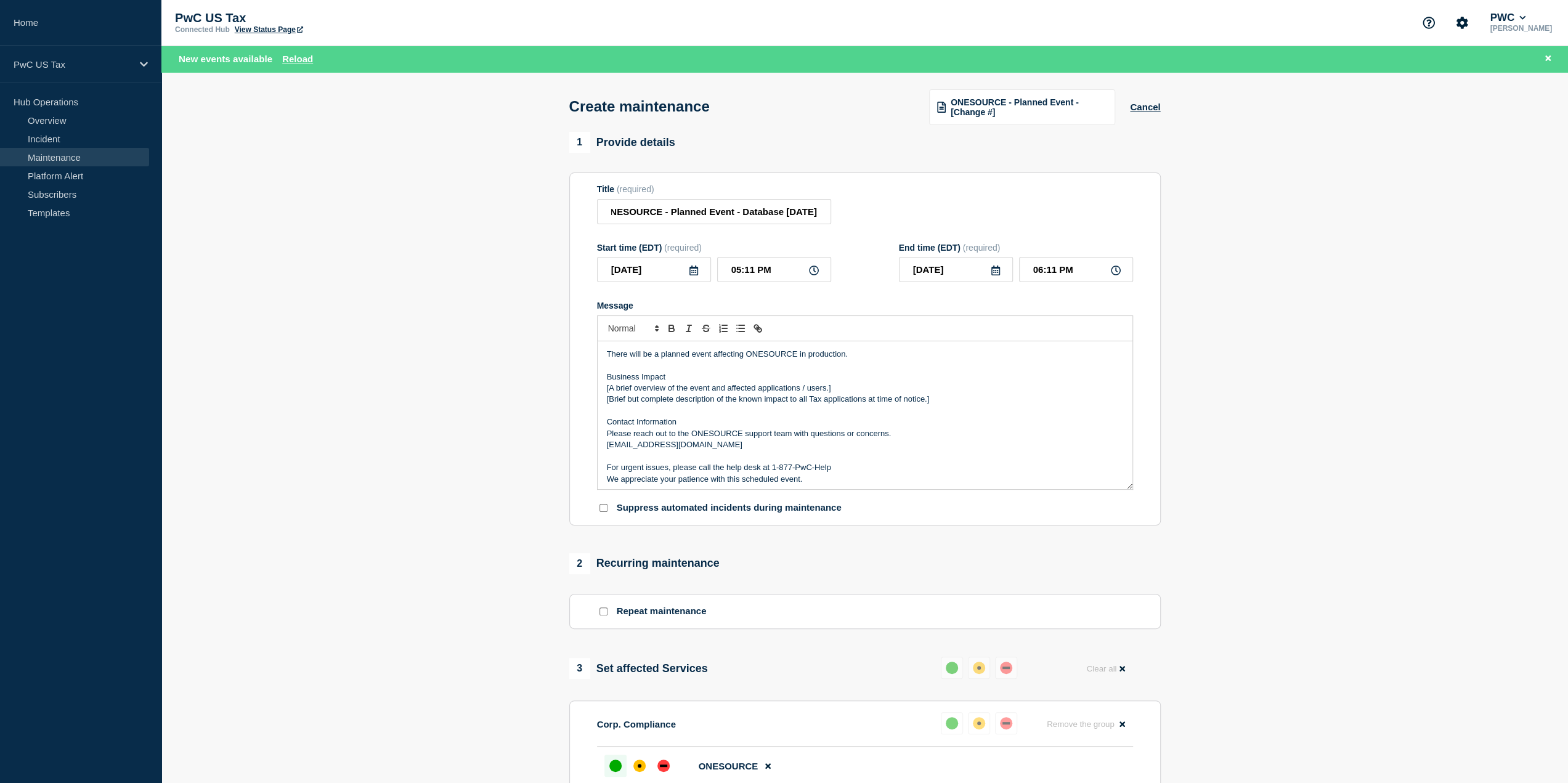
scroll to position [0, 0]
click at [696, 269] on icon at bounding box center [693, 270] width 10 height 10
click at [613, 429] on div "26" at bounding box center [611, 425] width 17 height 17
type input "[DATE]"
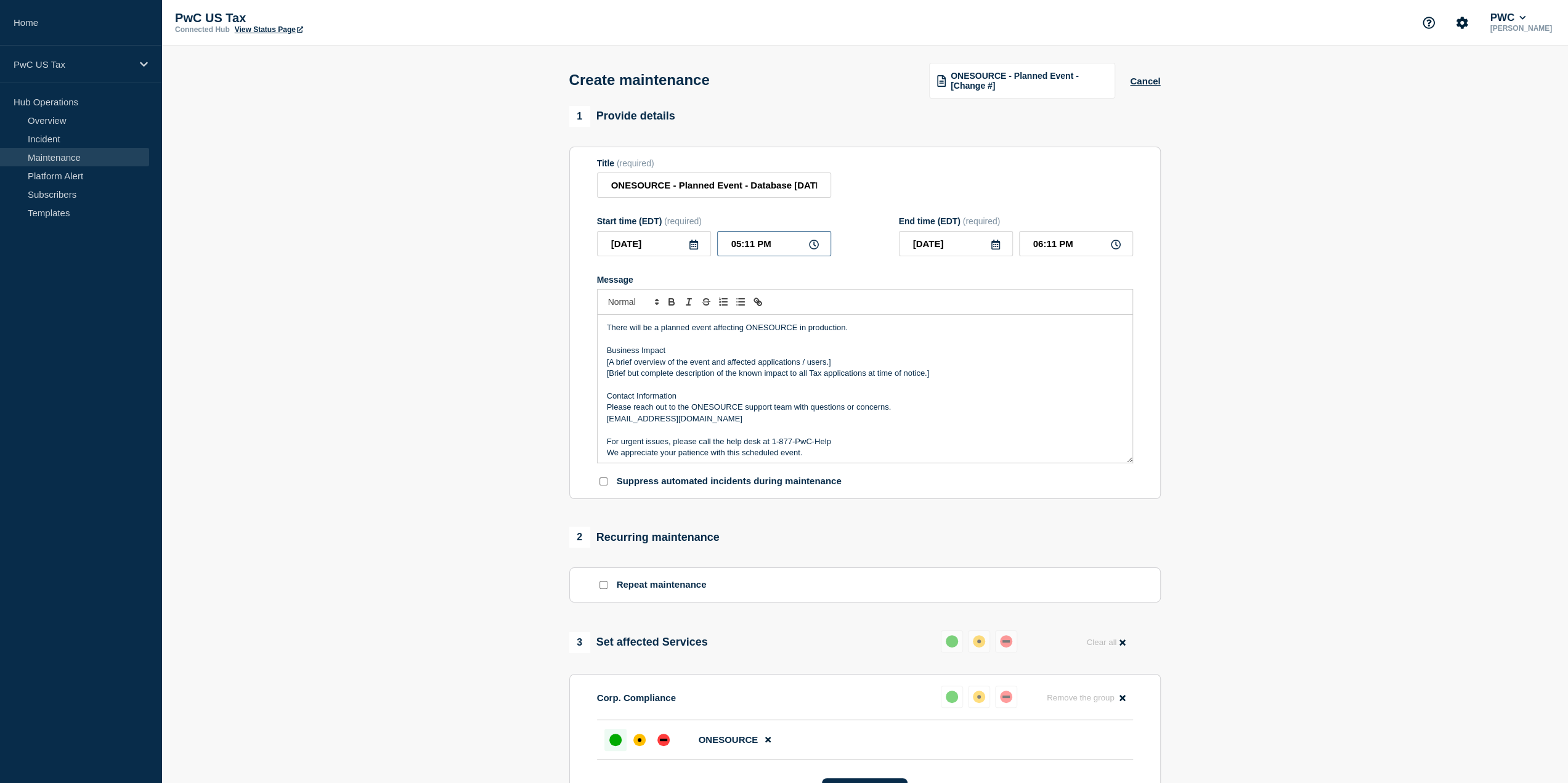
click at [750, 239] on input "05:11 PM" at bounding box center [774, 244] width 114 height 25
click at [734, 244] on input "05:11 PM" at bounding box center [774, 244] width 114 height 25
type input "02:11 PM"
type input "03:11 PM"
type input "02:31 PM"
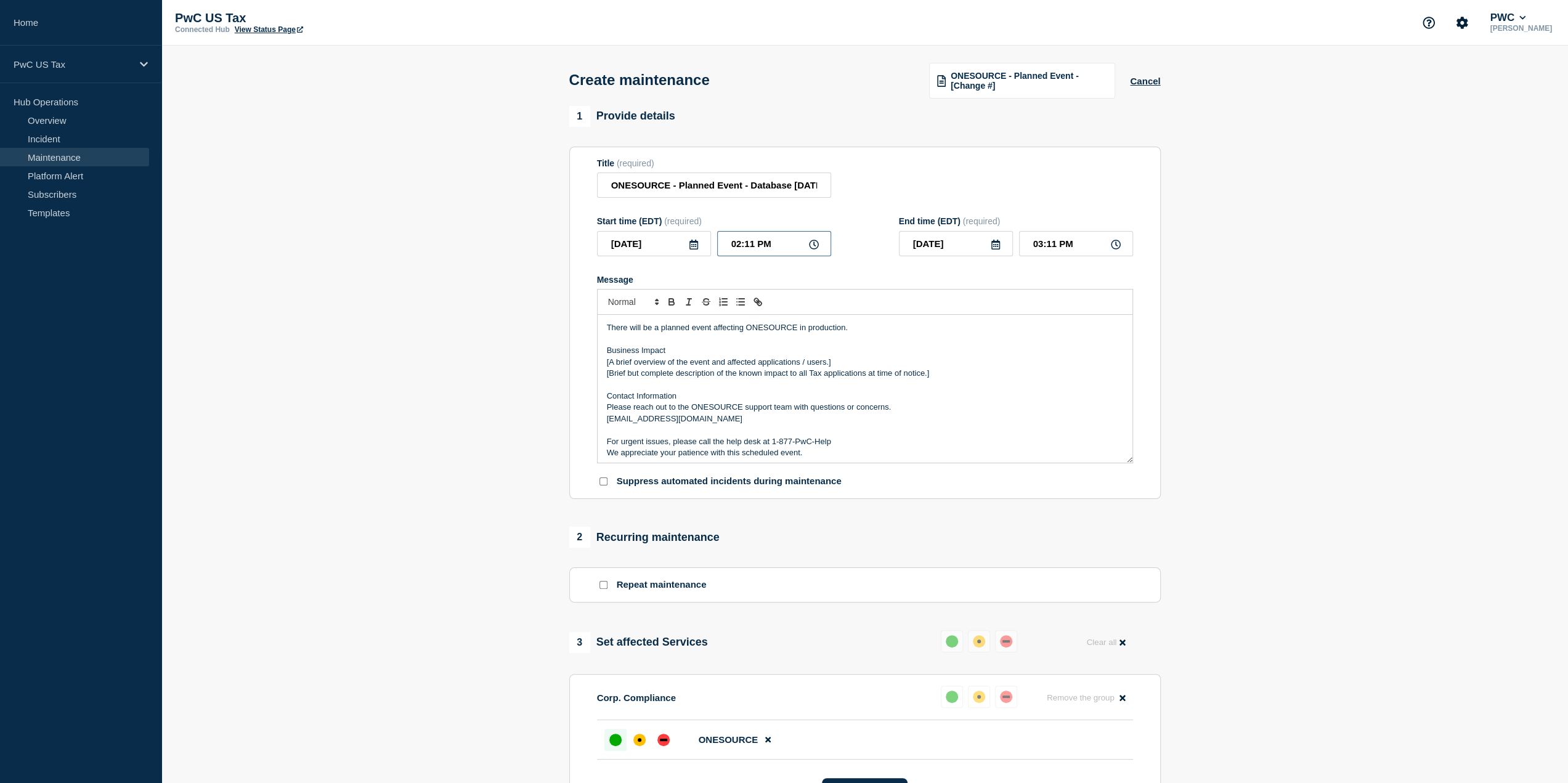
type input "03:31 PM"
type input "02:30 PM"
type input "03:30 PM"
type input "02:30 AM"
click at [1041, 247] on input "03:30 AM" at bounding box center [1076, 244] width 114 height 25
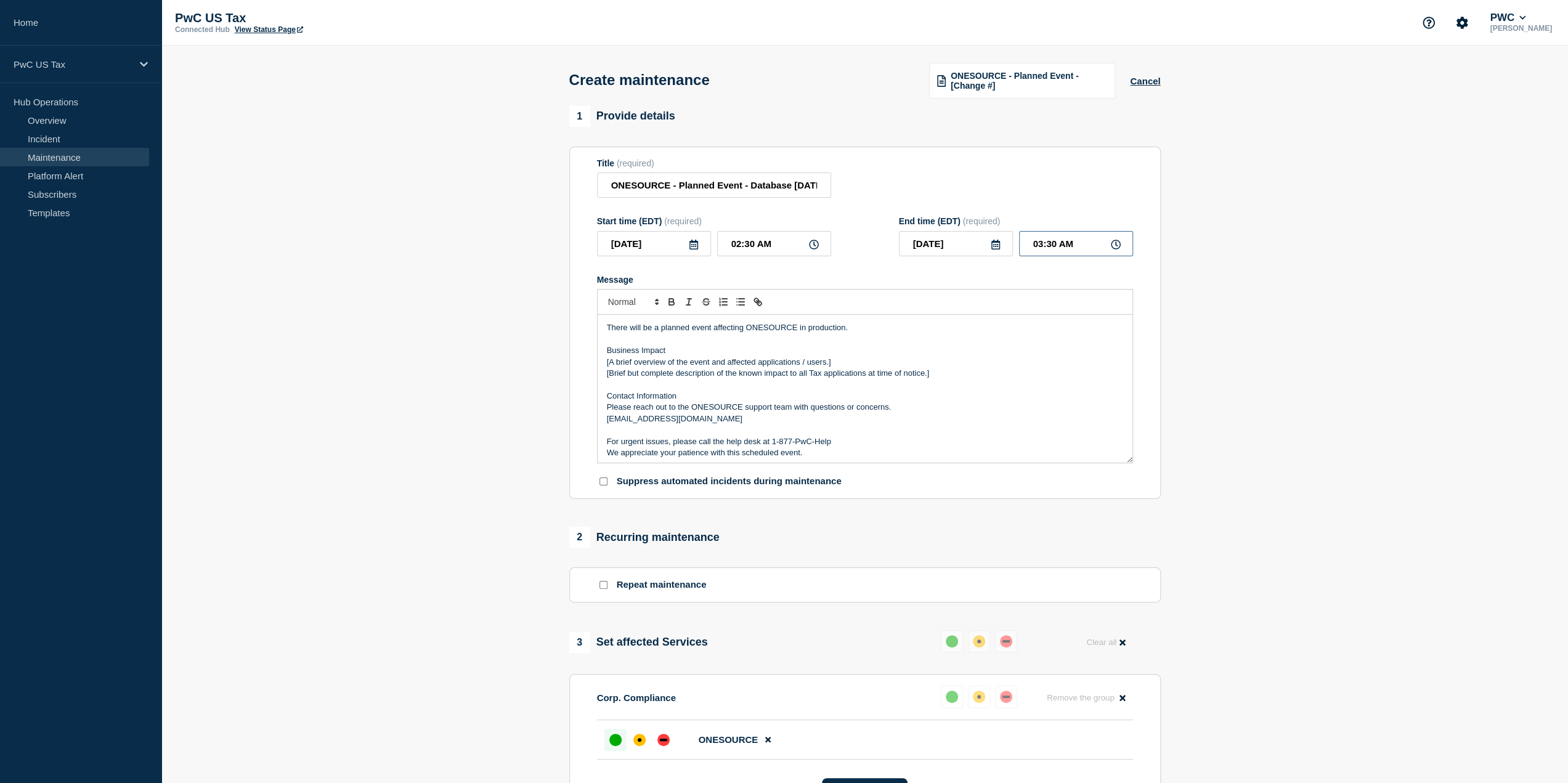
click at [1036, 246] on input "03:30 AM" at bounding box center [1076, 244] width 114 height 25
type input "08:30 AM"
drag, startPoint x: 941, startPoint y: 380, endPoint x: 574, endPoint y: 364, distance: 367.3
click at [574, 364] on section "Title (required) ONESOURCE - Planned Event - Database [DATE] Start time (EDT) (…" at bounding box center [865, 323] width 592 height 353
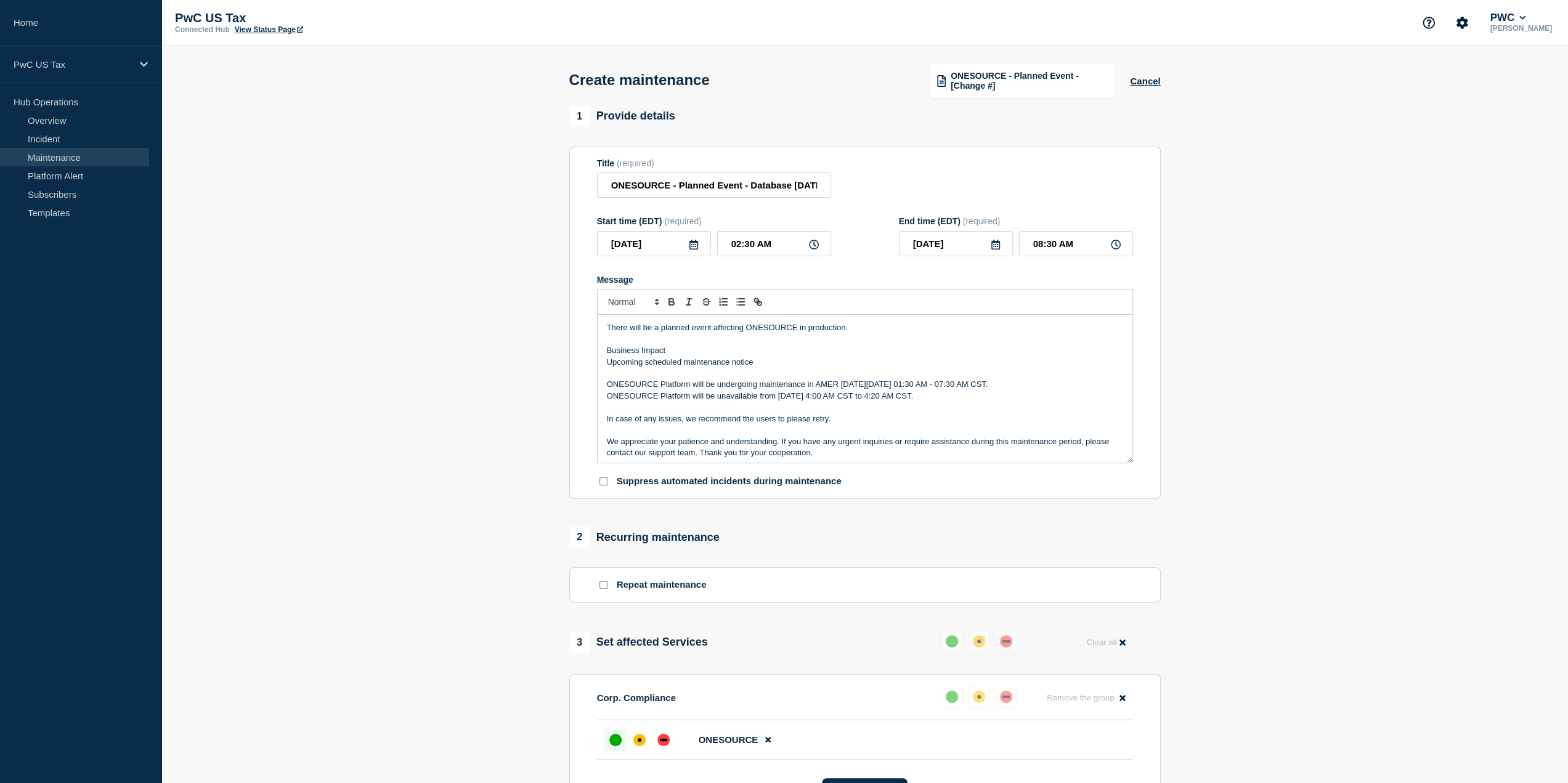
scroll to position [62, 0]
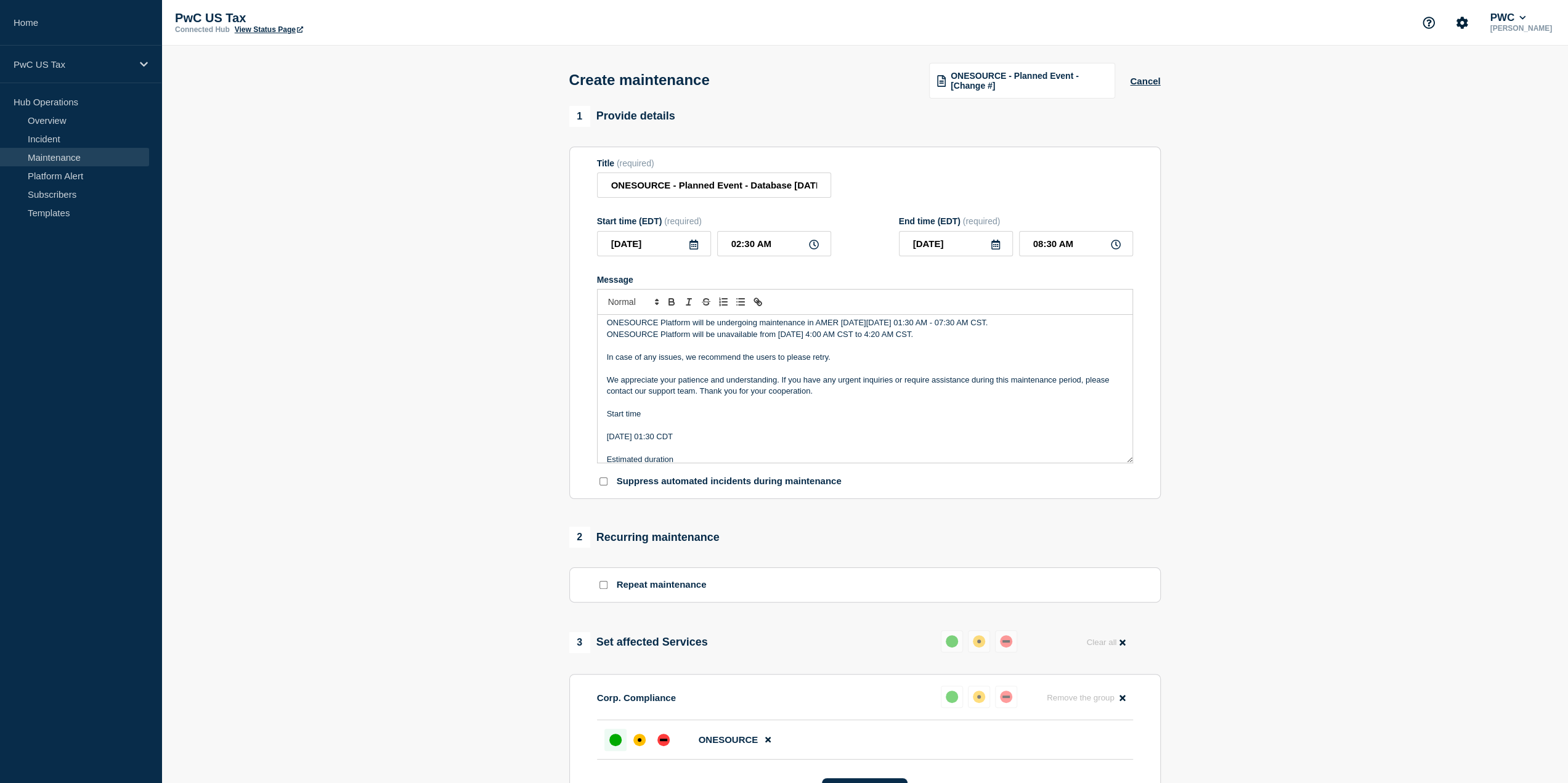
click at [692, 414] on p "Start time" at bounding box center [864, 414] width 516 height 11
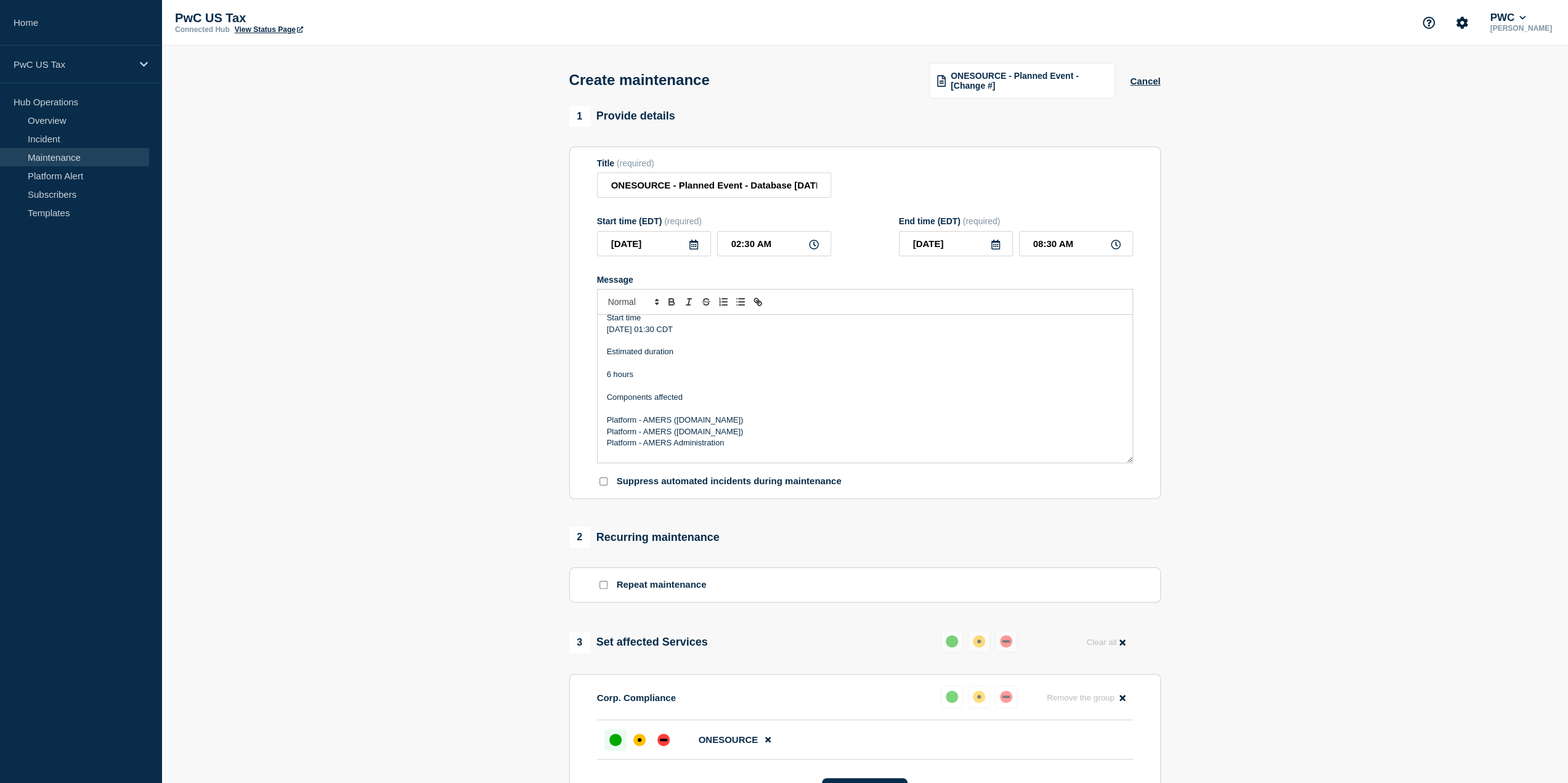
scroll to position [185, 0]
click at [748, 329] on p "Estimated duration" at bounding box center [864, 325] width 516 height 11
click at [728, 364] on p "Components affected" at bounding box center [864, 359] width 516 height 11
click at [773, 418] on p "Message" at bounding box center [864, 416] width 516 height 11
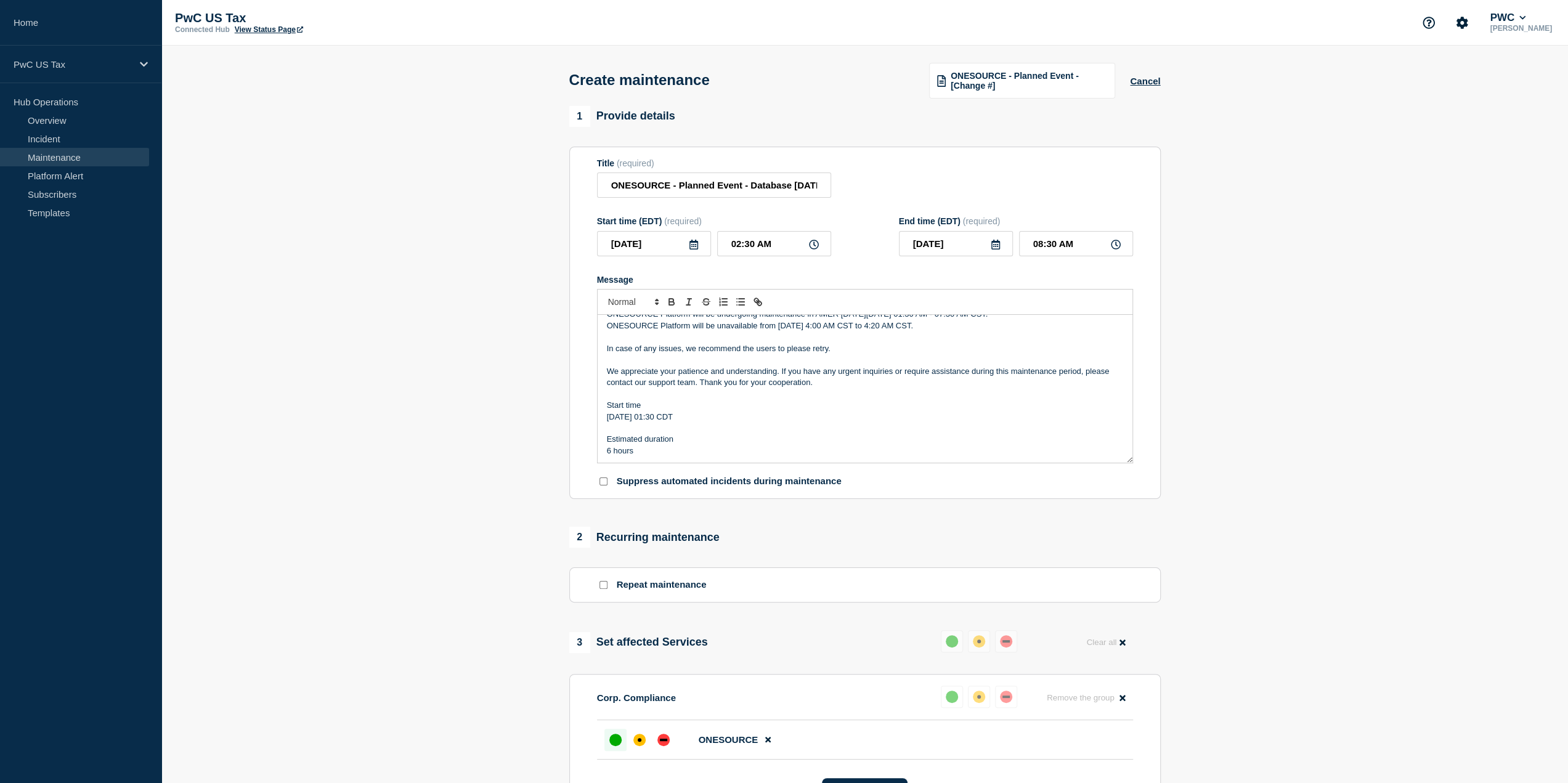
scroll to position [0, 0]
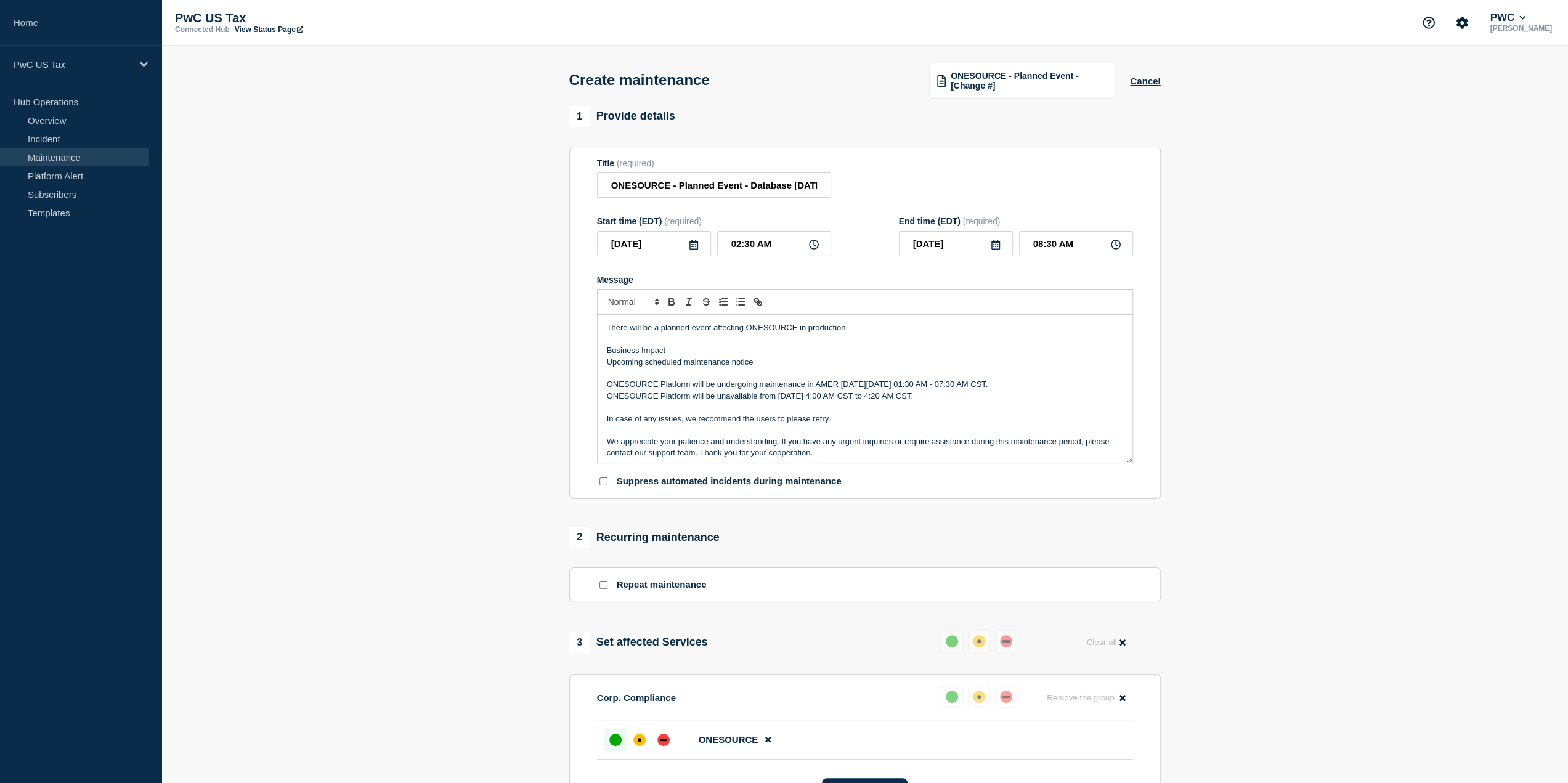
click at [798, 329] on p "There will be a planned event affecting ONESOURCE in production." at bounding box center [864, 328] width 516 height 11
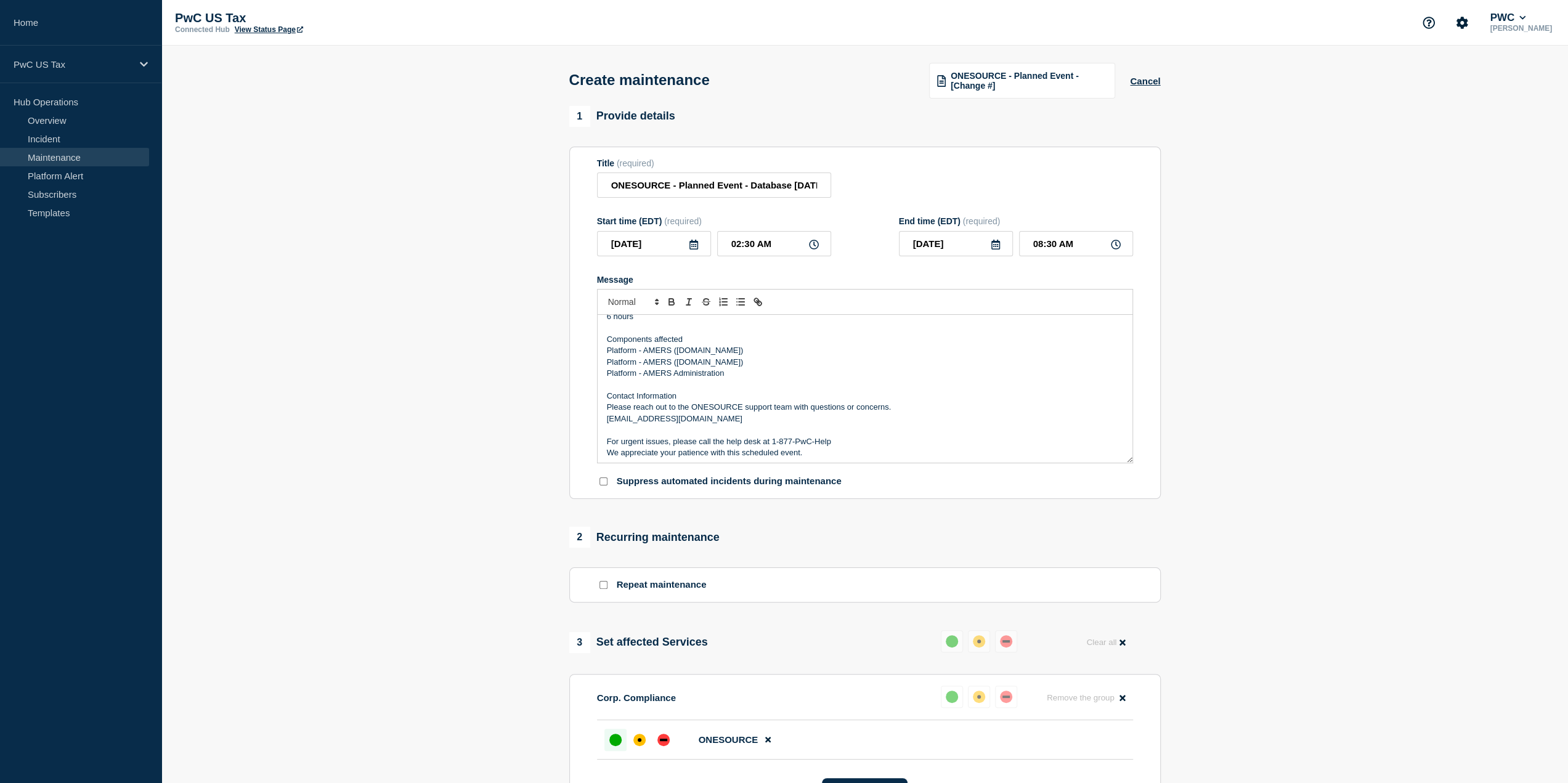
scroll to position [208, 0]
click at [645, 743] on div "affected" at bounding box center [639, 740] width 12 height 12
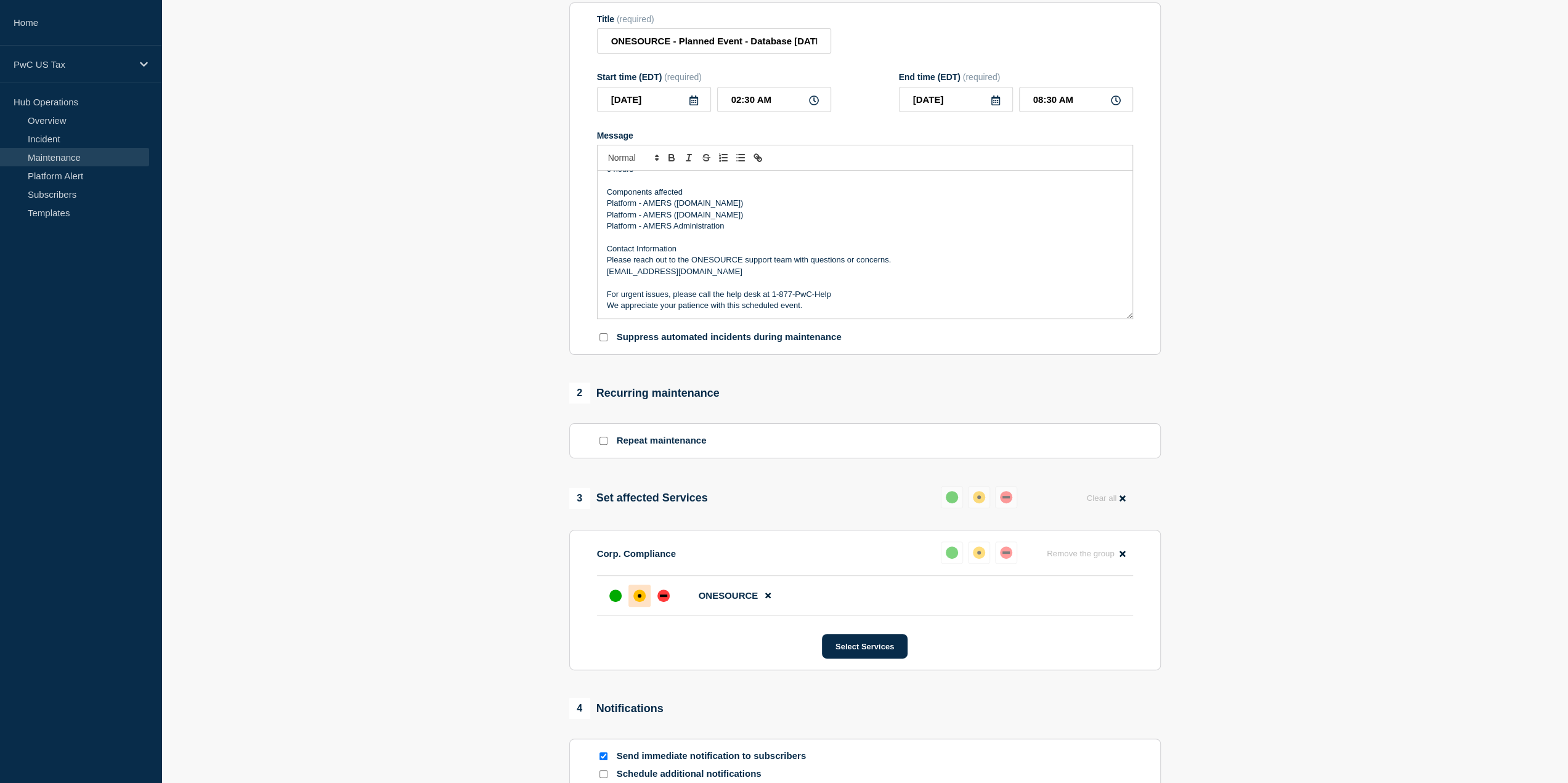
scroll to position [355, 0]
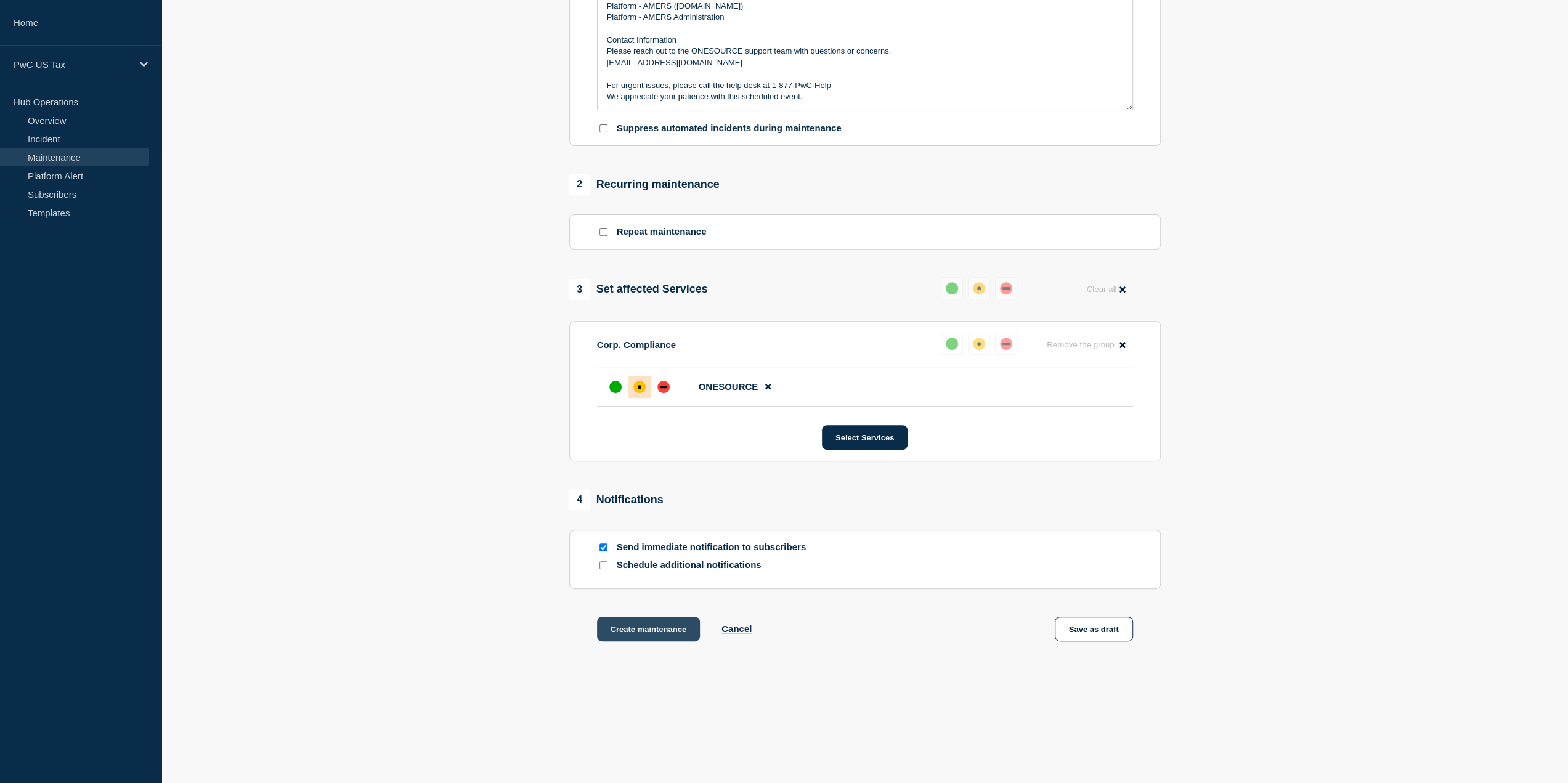
click at [645, 627] on button "Create maintenance" at bounding box center [649, 629] width 104 height 25
